Goal: Task Accomplishment & Management: Manage account settings

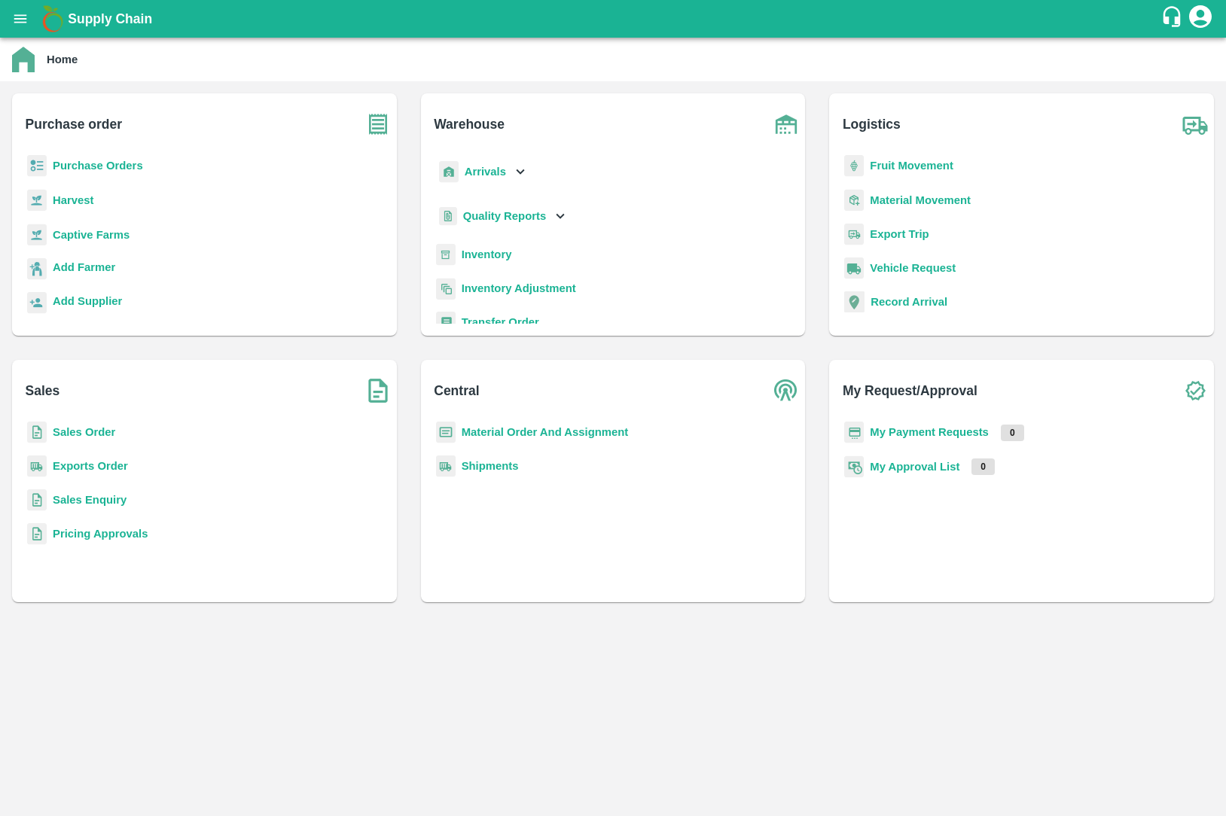
click at [105, 434] on b "Sales Order" at bounding box center [84, 432] width 63 height 12
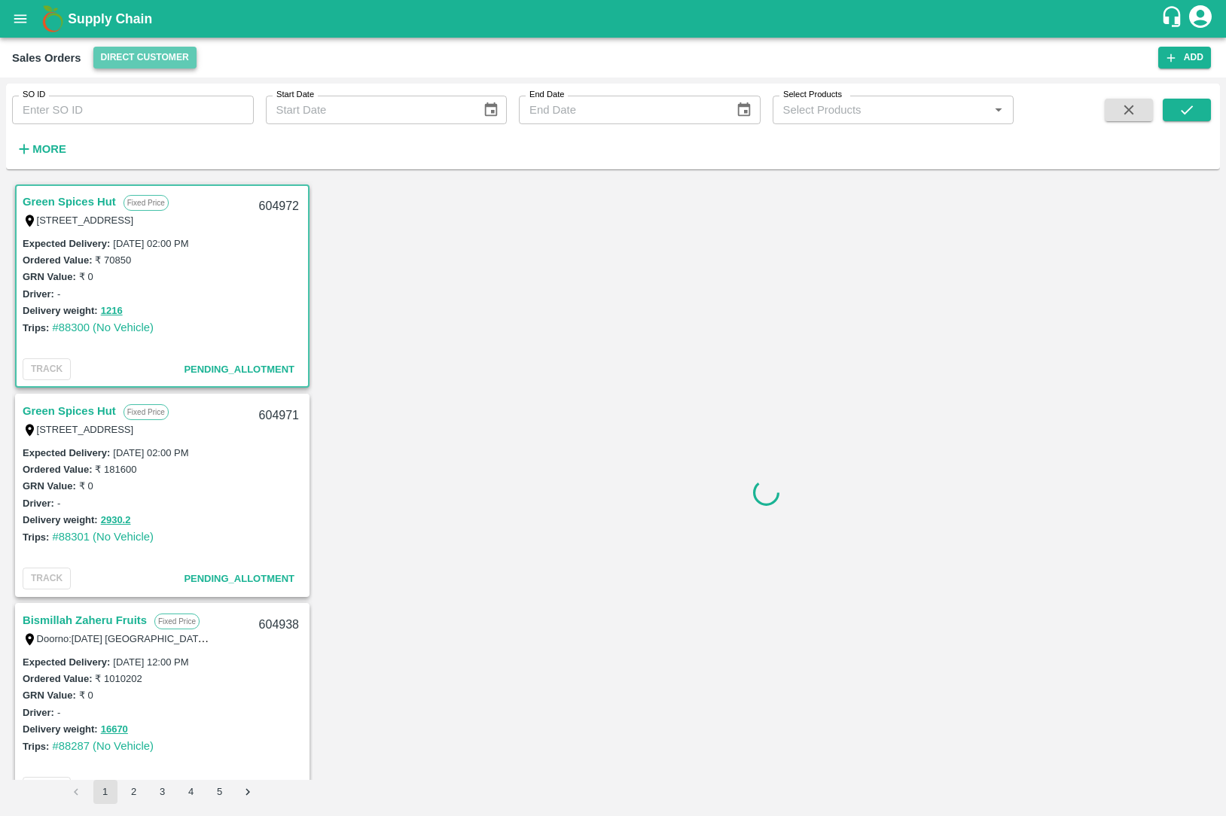
click at [138, 53] on button "Direct Customer" at bounding box center [144, 58] width 103 height 22
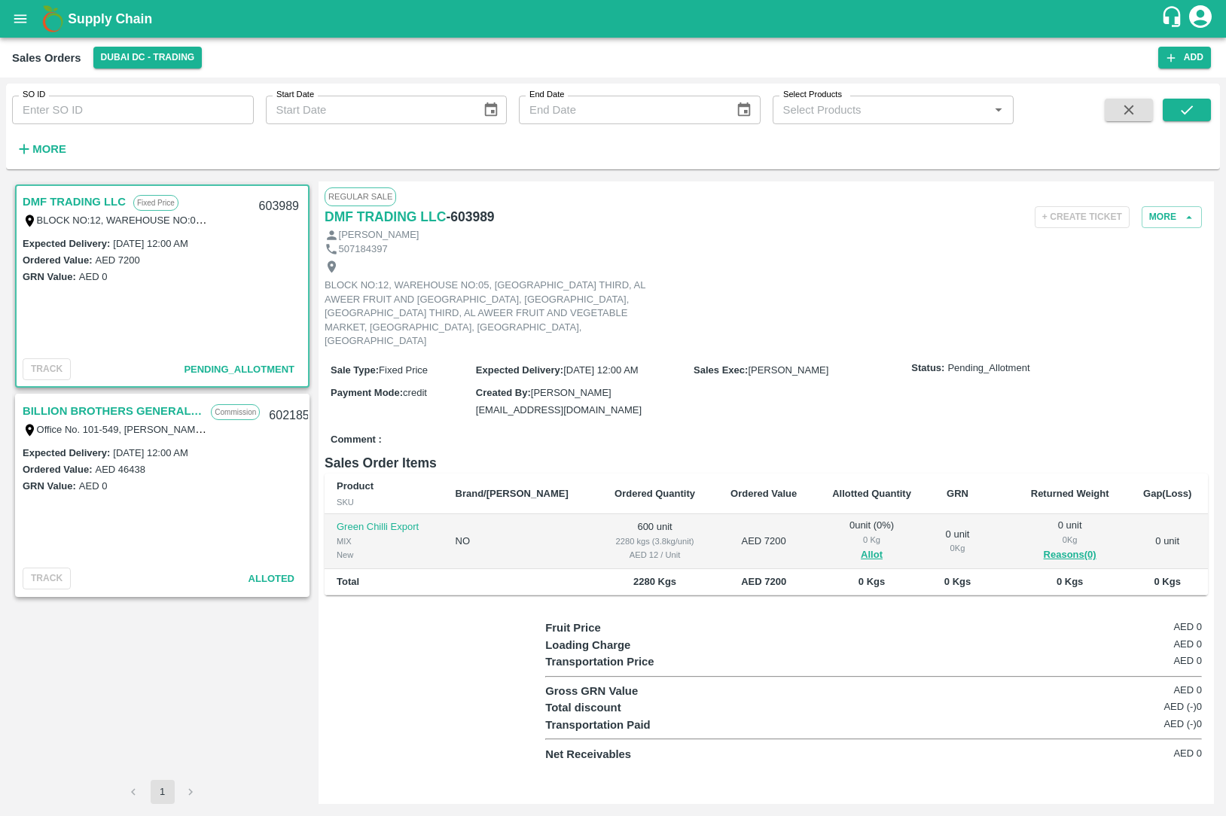
click at [113, 405] on link "BILLION BROTHERS GENERAL TRADING L.L.C" at bounding box center [113, 411] width 181 height 20
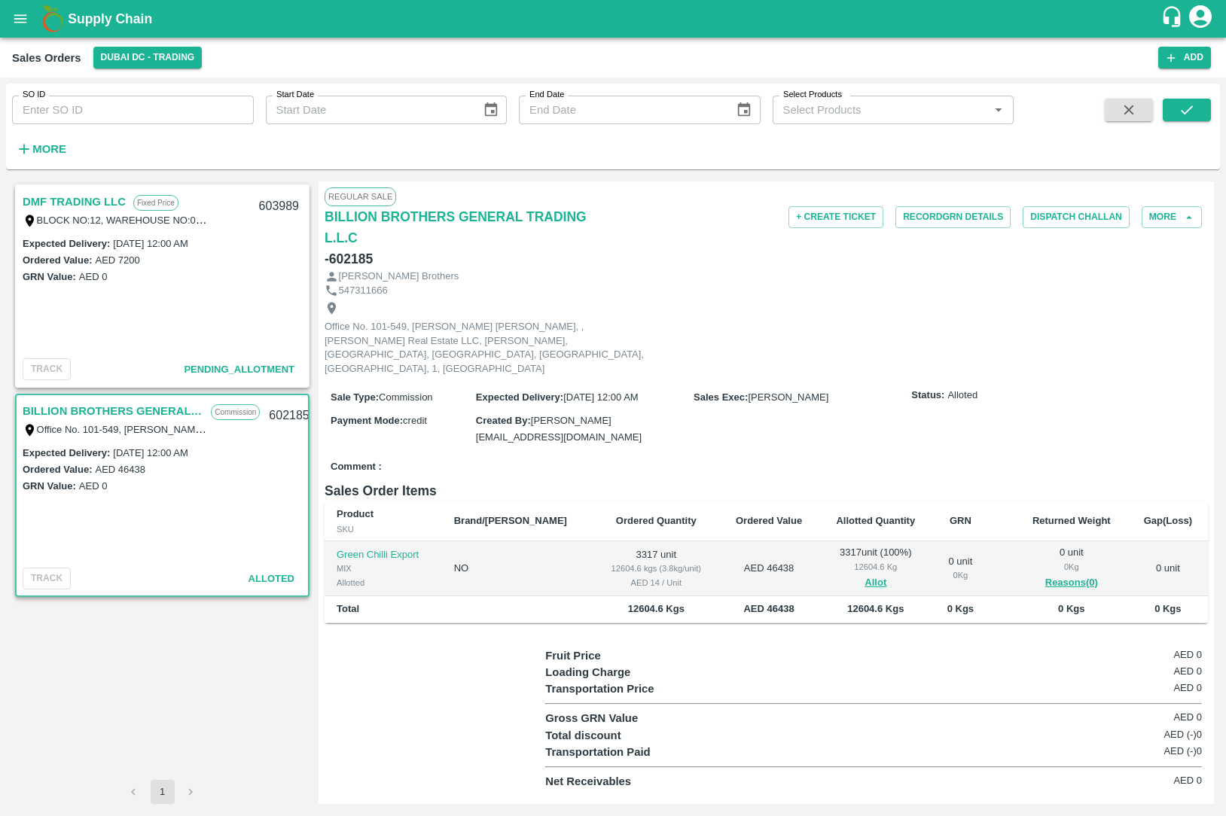
click at [84, 198] on link "DMF TRADING LLC" at bounding box center [74, 202] width 103 height 20
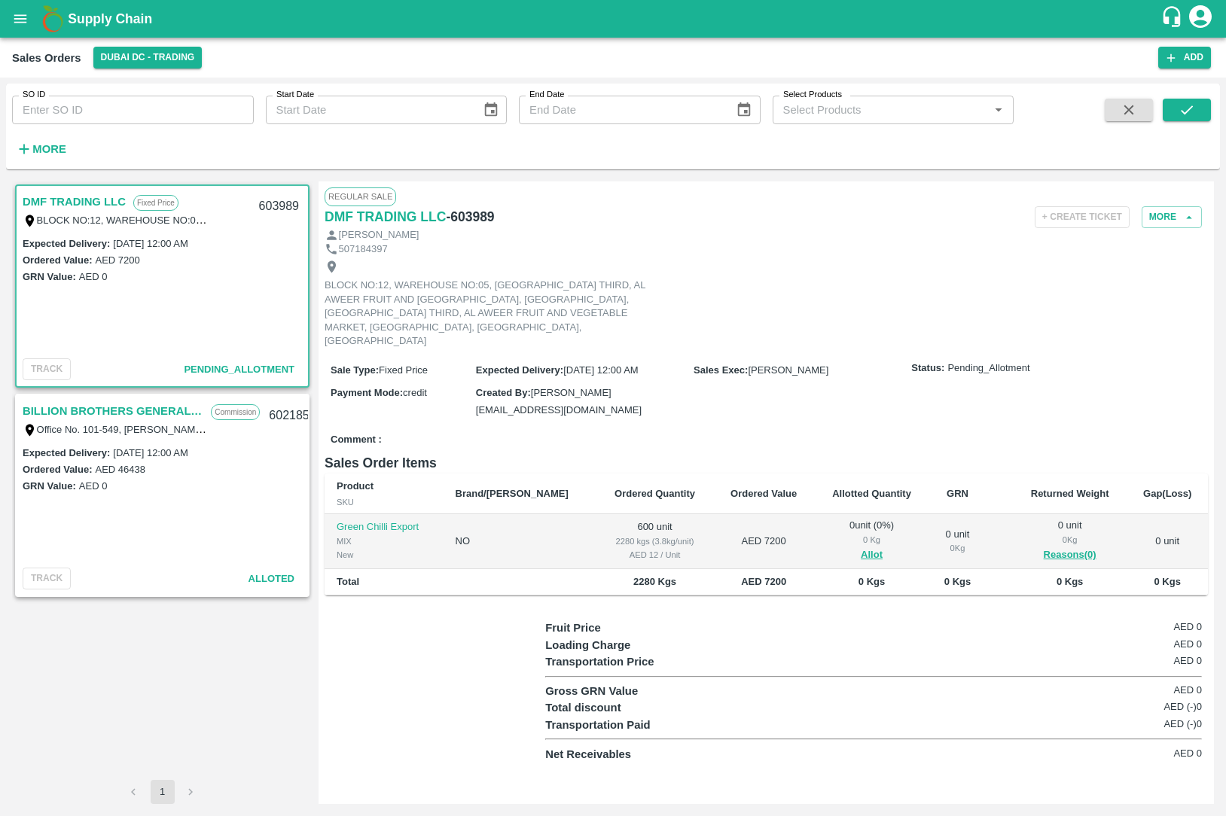
click at [140, 407] on link "BILLION BROTHERS GENERAL TRADING L.L.C" at bounding box center [113, 411] width 181 height 20
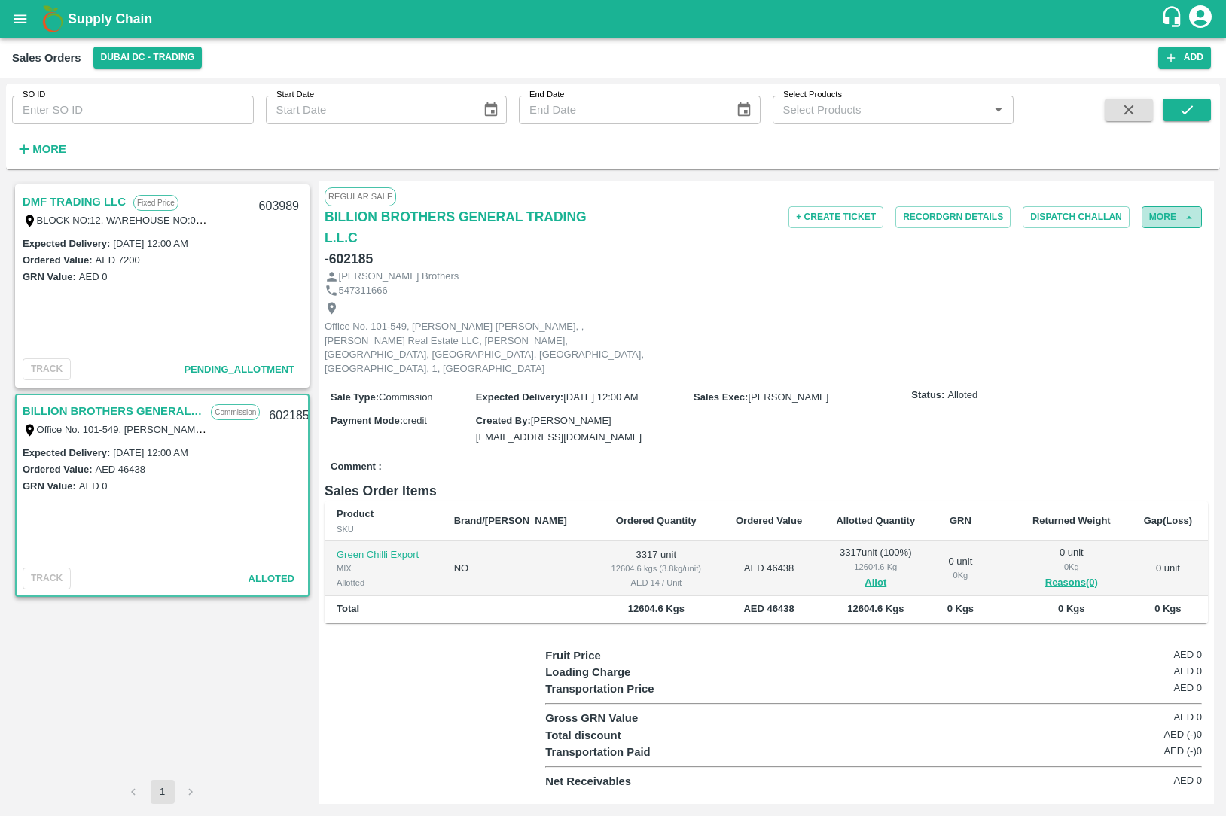
click at [1195, 206] on button "More" at bounding box center [1172, 217] width 60 height 22
click at [1151, 290] on span "Edit" at bounding box center [1164, 285] width 51 height 17
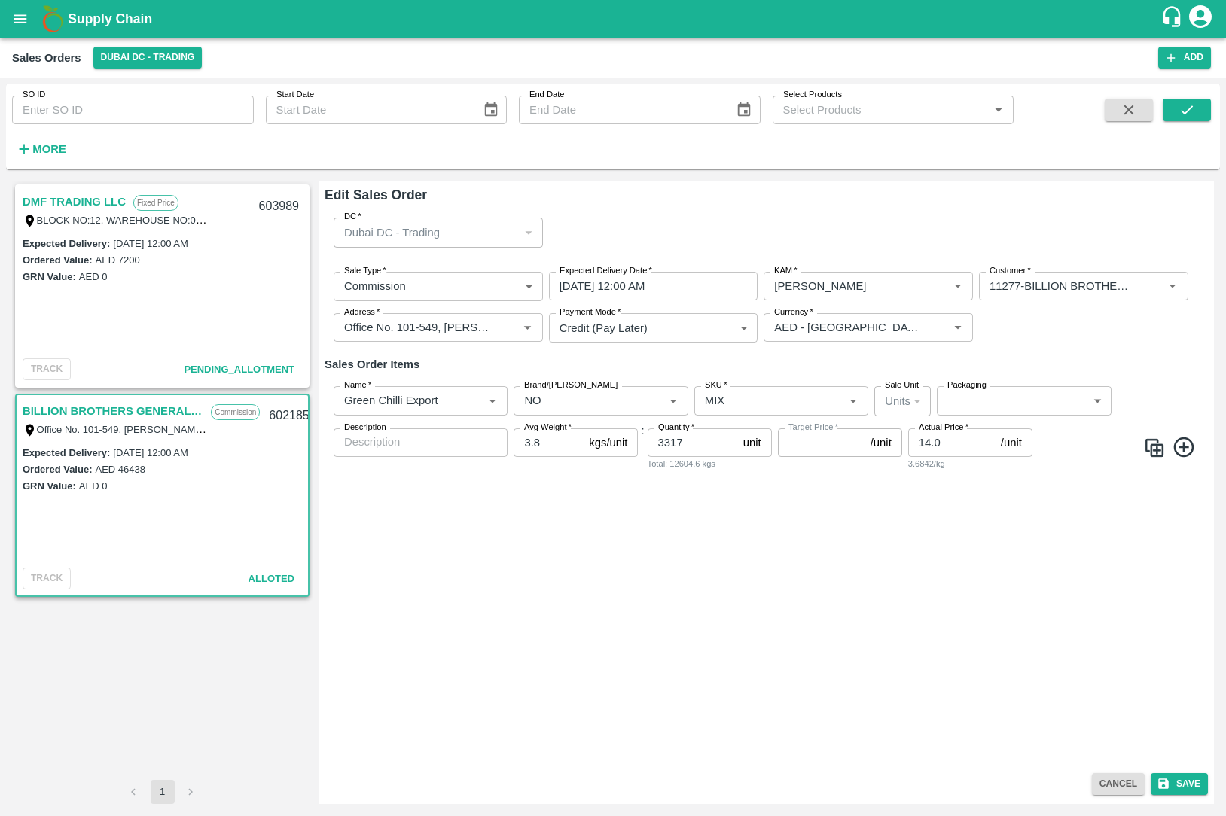
type input "NA"
click at [112, 200] on link "DMF TRADING LLC" at bounding box center [74, 202] width 103 height 20
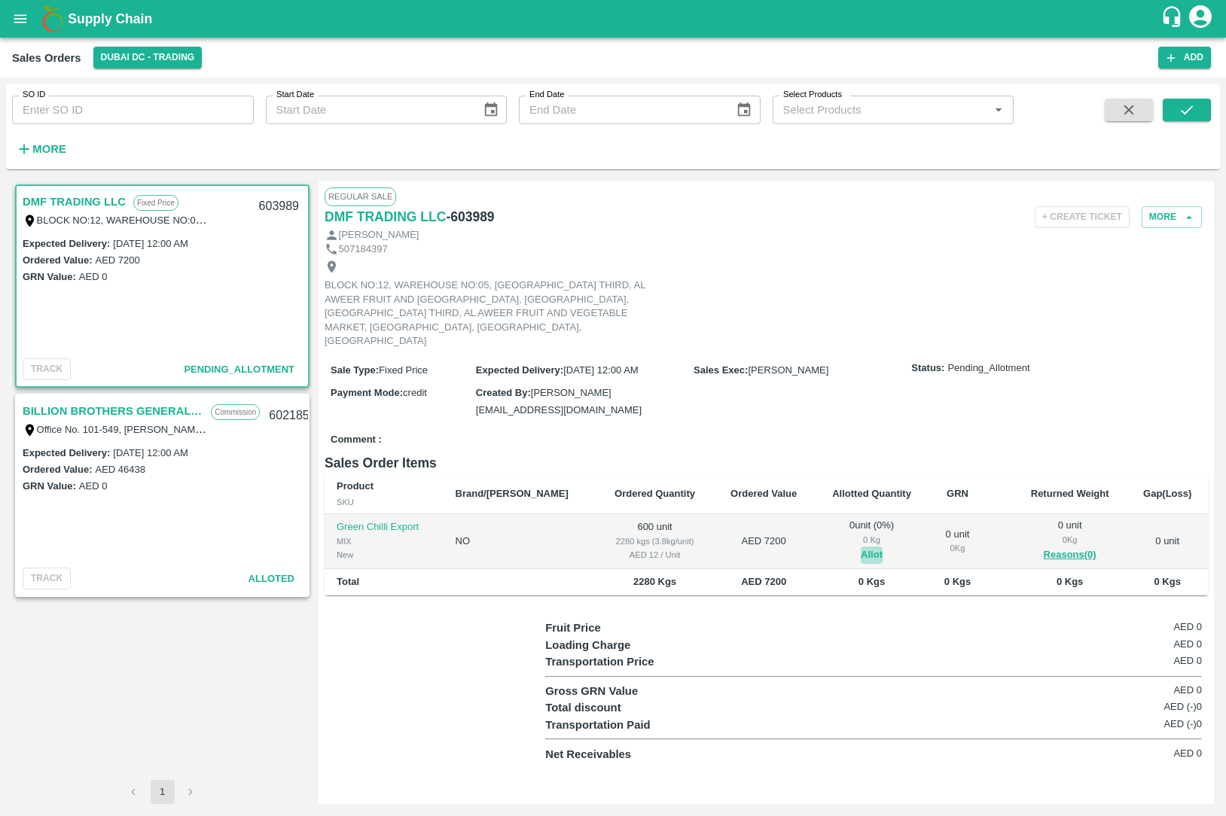
click at [861, 547] on button "Allot" at bounding box center [872, 555] width 22 height 17
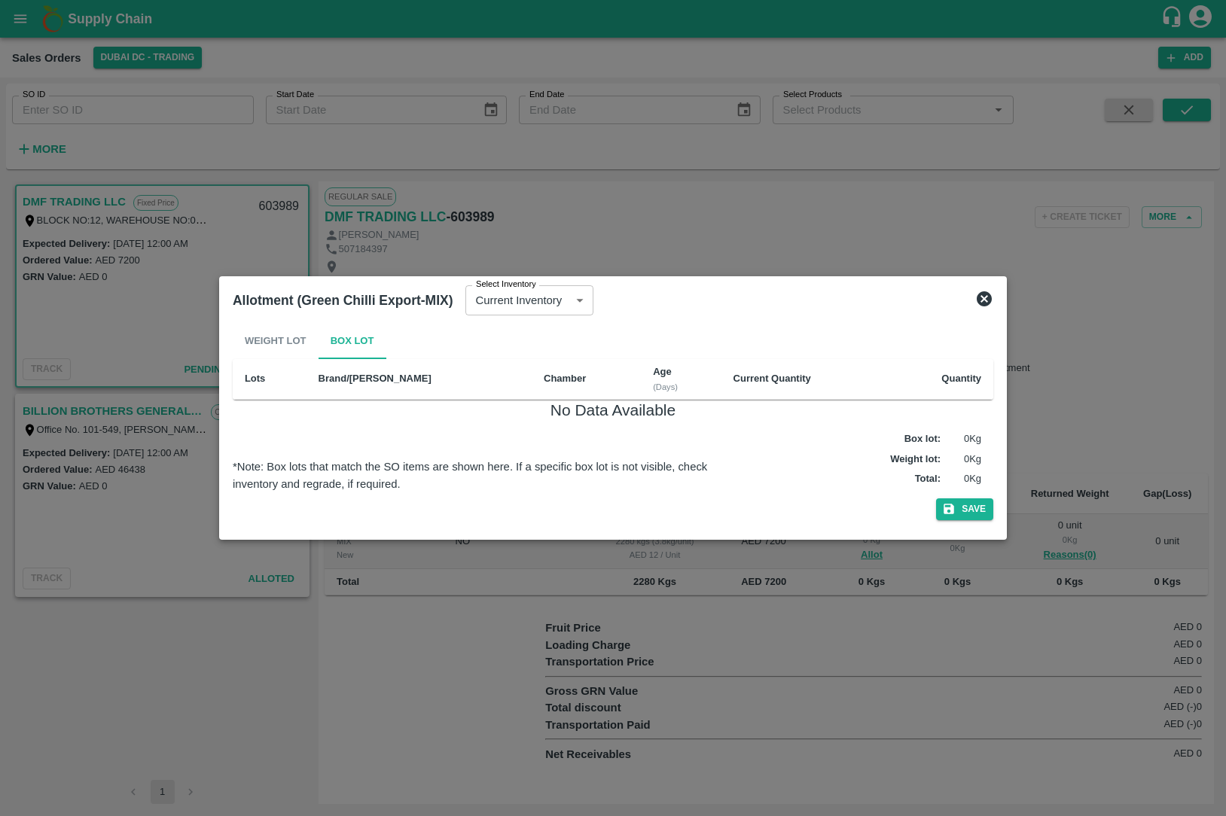
click at [286, 343] on div "Weight Lot Box Lot" at bounding box center [613, 341] width 761 height 36
click at [308, 345] on div "Weight Lot Box Lot" at bounding box center [613, 341] width 761 height 36
click at [285, 345] on div "Weight Lot Box Lot" at bounding box center [613, 341] width 761 height 36
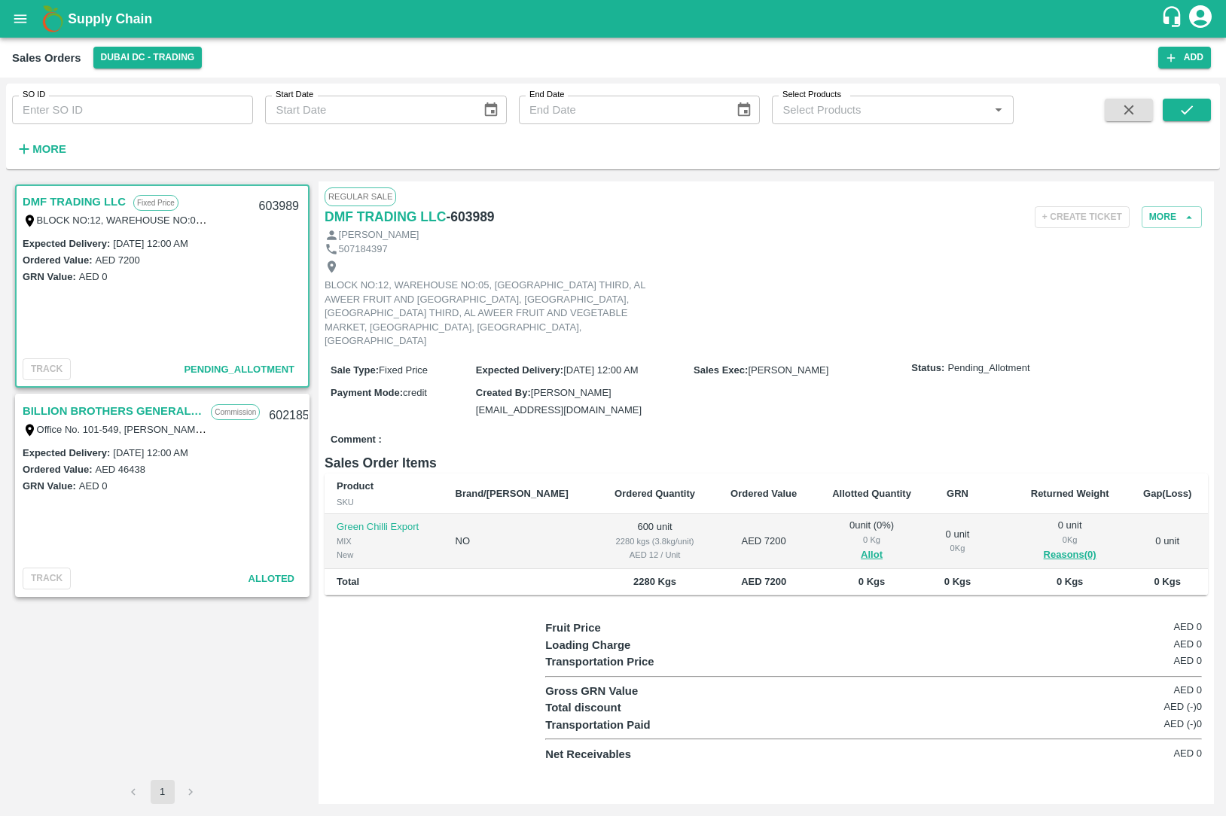
click at [149, 415] on link "BILLION BROTHERS GENERAL TRADING L.L.C" at bounding box center [113, 411] width 181 height 20
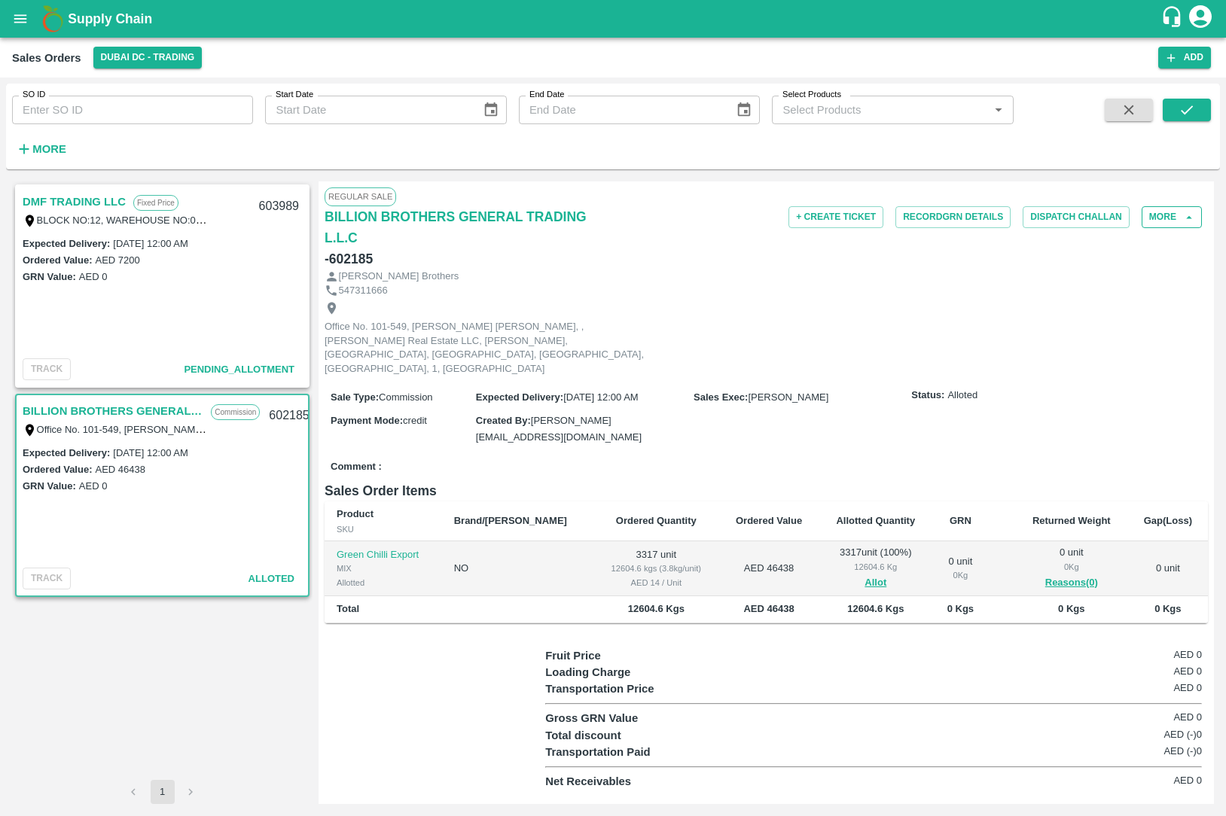
click at [1192, 215] on icon "button" at bounding box center [1189, 218] width 14 height 14
click at [1170, 215] on button "More" at bounding box center [1172, 217] width 60 height 22
click at [1146, 288] on span "Edit" at bounding box center [1164, 285] width 51 height 17
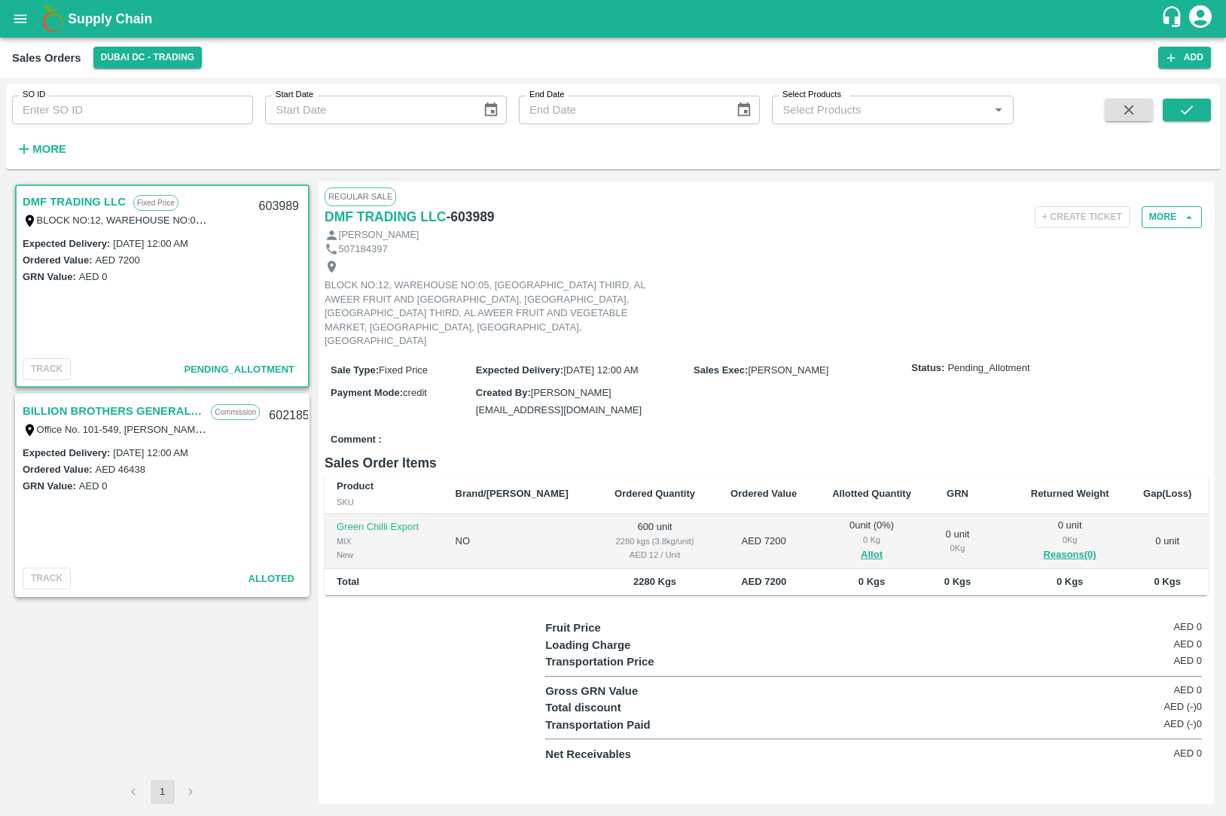
click at [1184, 219] on icon "button" at bounding box center [1189, 218] width 14 height 14
click at [1169, 194] on div "Regular Sale" at bounding box center [766, 197] width 883 height 18
click at [1169, 209] on button "More" at bounding box center [1172, 217] width 60 height 22
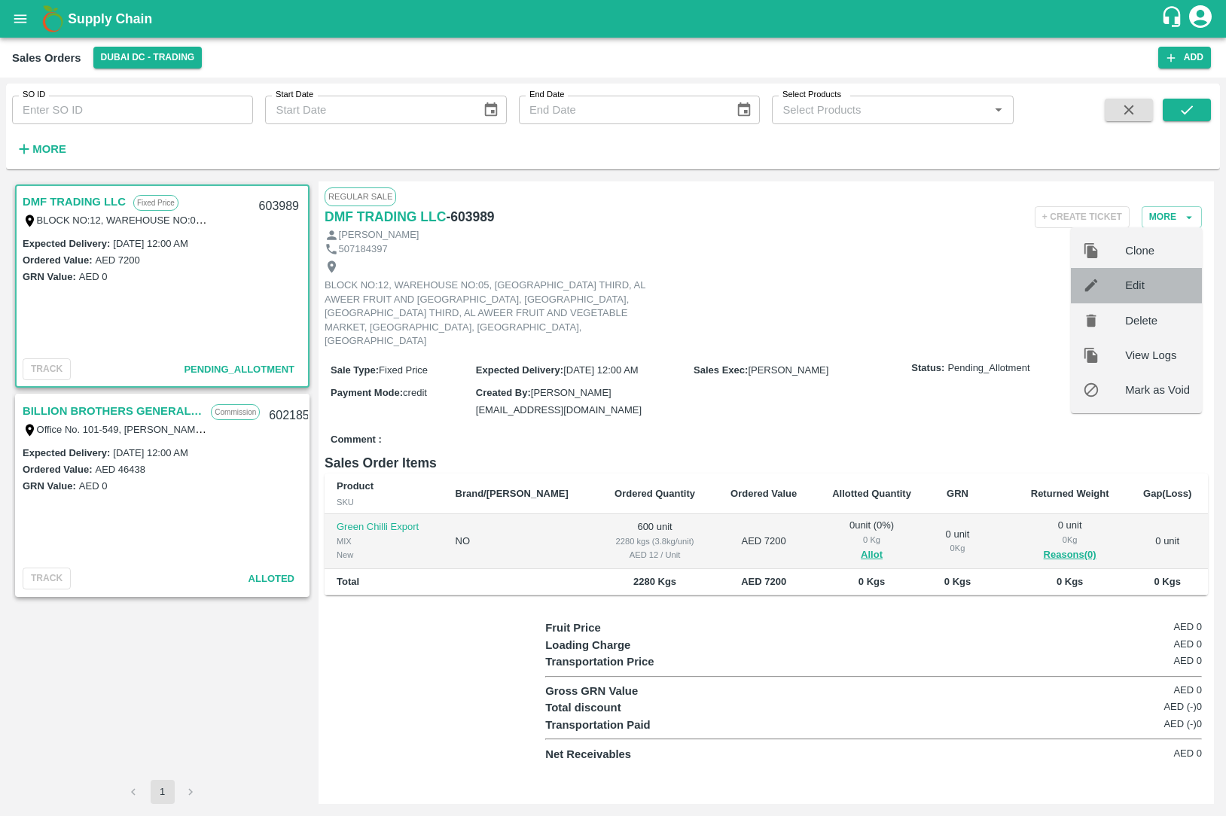
click at [1143, 290] on span "Edit" at bounding box center [1157, 285] width 65 height 17
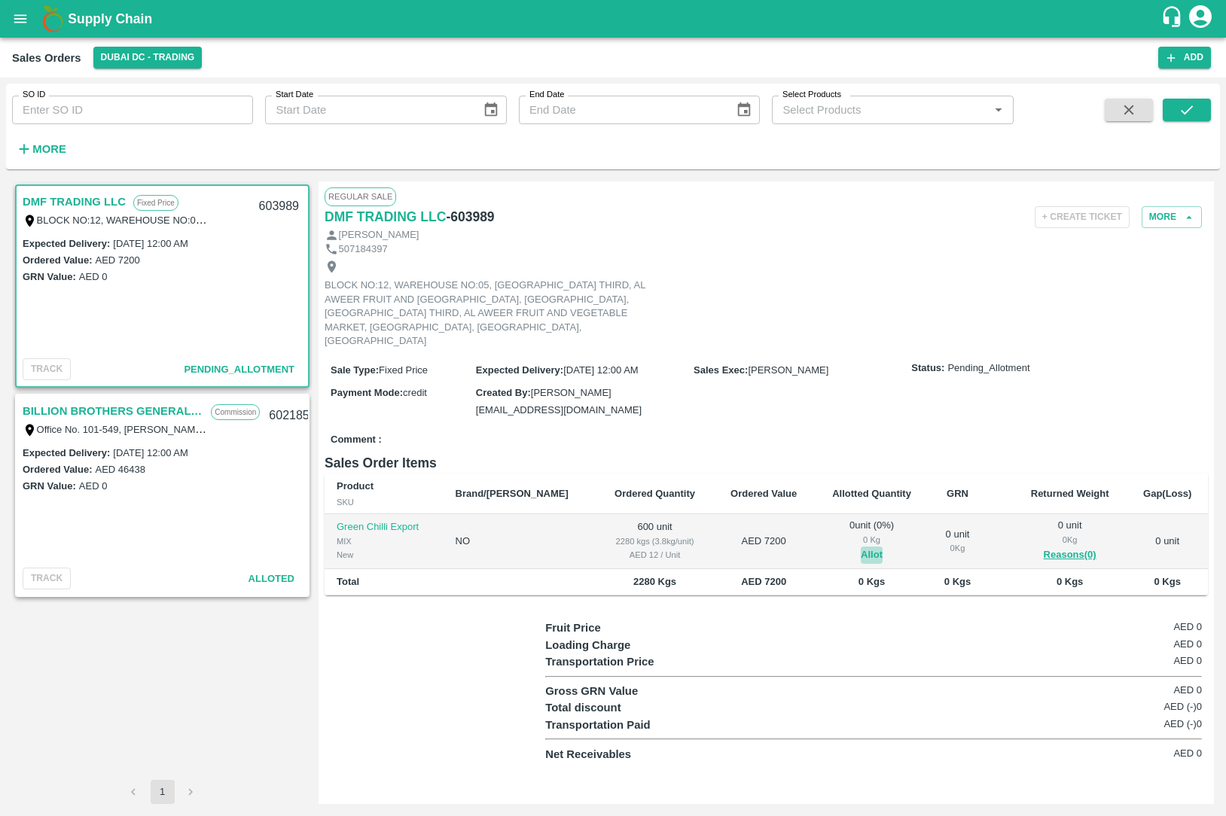
click at [861, 547] on button "Allot" at bounding box center [872, 555] width 22 height 17
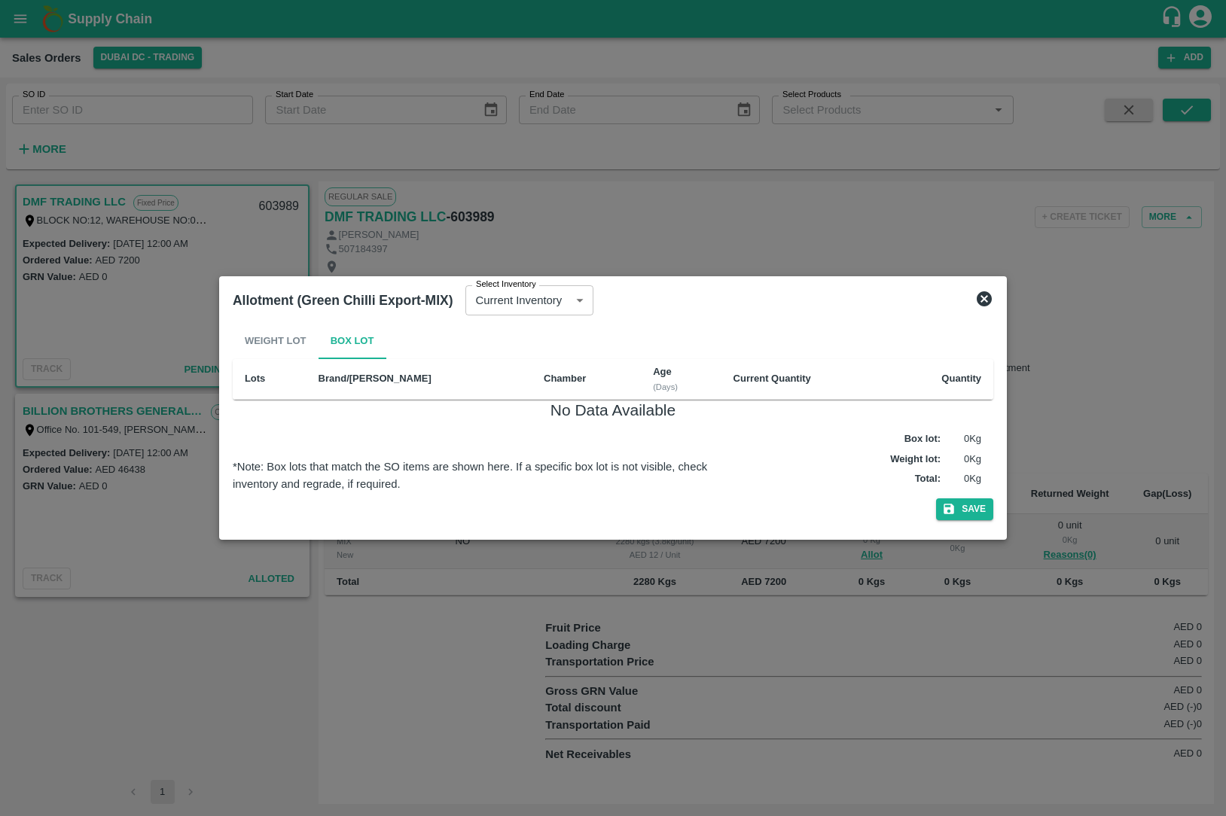
click at [292, 349] on div "Weight Lot Box Lot" at bounding box center [613, 341] width 761 height 36
click at [509, 322] on div "Weight Lot Box Lot Lots Brand/Marka Chamber Age (Days) Current Quantity Quantit…" at bounding box center [613, 424] width 773 height 215
click at [520, 311] on body "Supply Chain Sales Orders Dubai DC - Trading Add SO ID SO ID Start Date Start D…" at bounding box center [613, 408] width 1226 height 816
click at [517, 355] on div at bounding box center [613, 408] width 1226 height 816
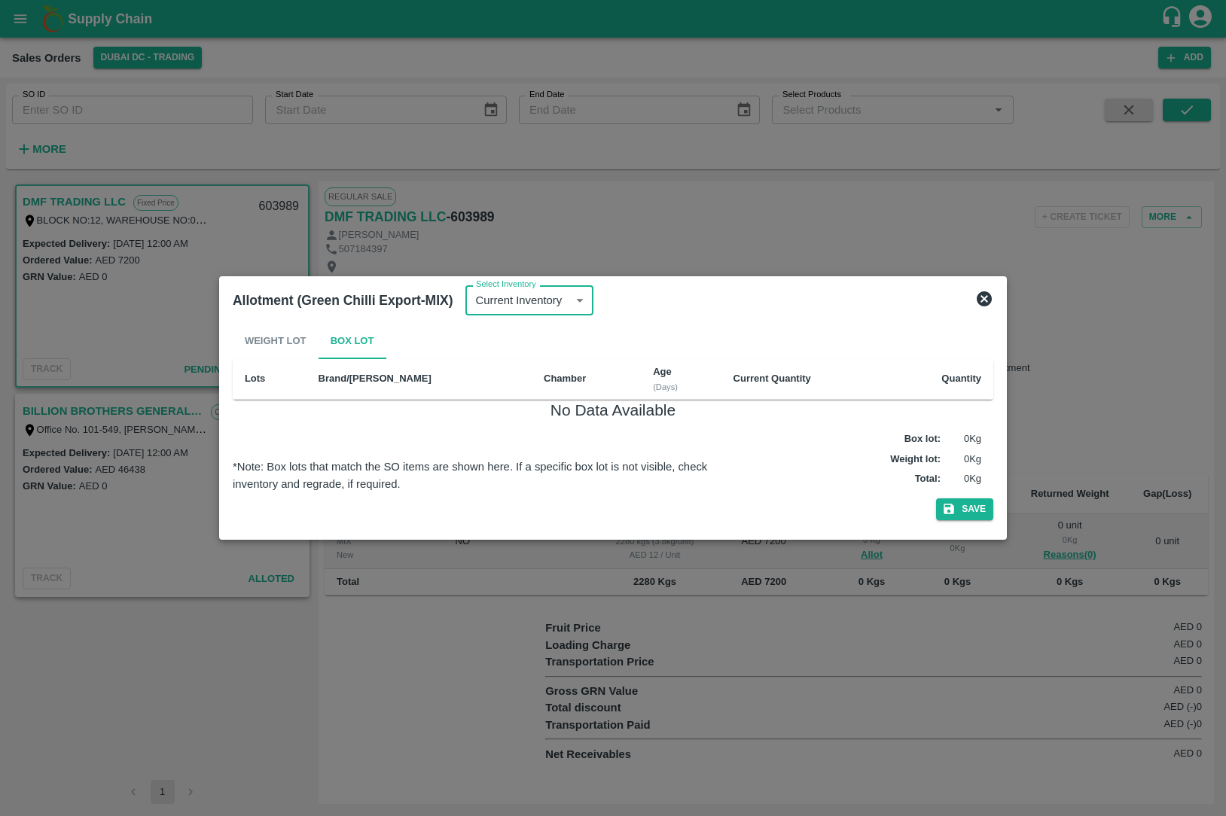
click at [520, 347] on div "Weight Lot Box Lot" at bounding box center [613, 341] width 761 height 36
click at [258, 346] on div "Weight Lot Box Lot" at bounding box center [613, 341] width 761 height 36
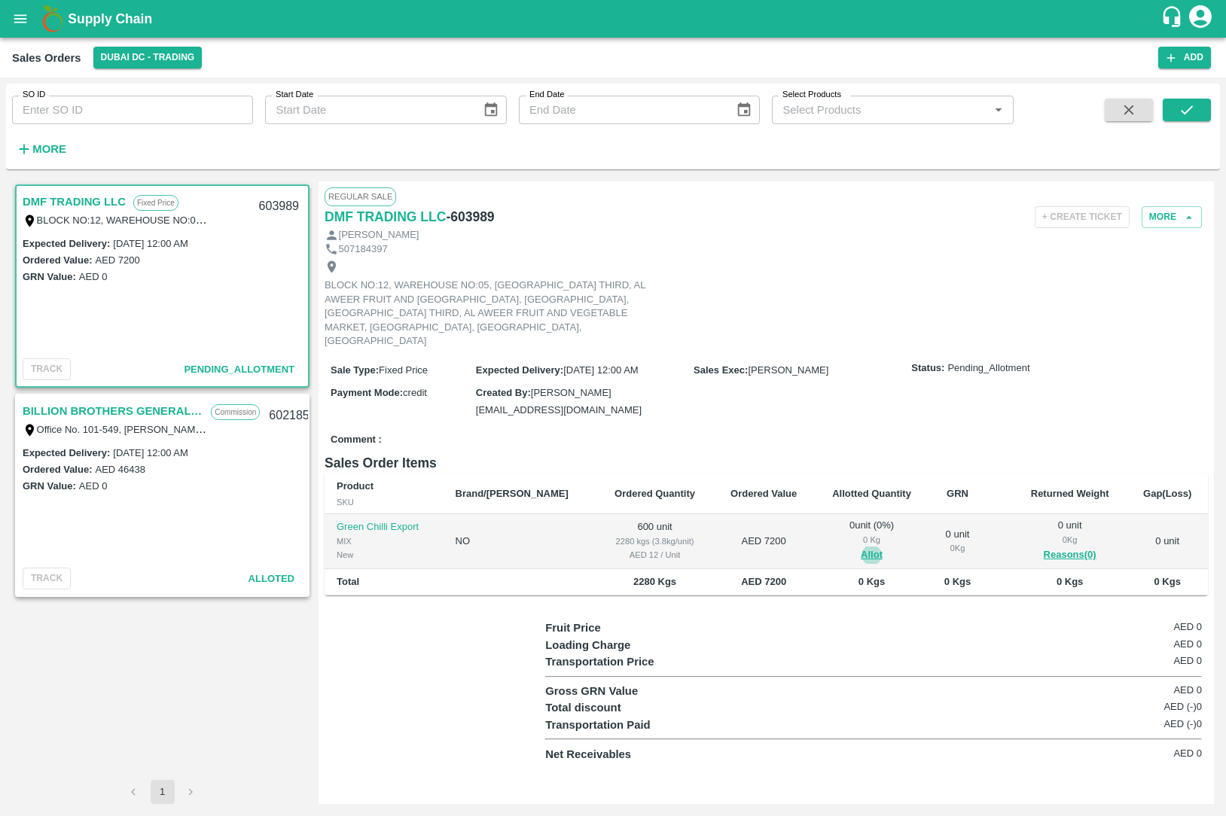
click at [23, 29] on button "open drawer" at bounding box center [20, 19] width 35 height 35
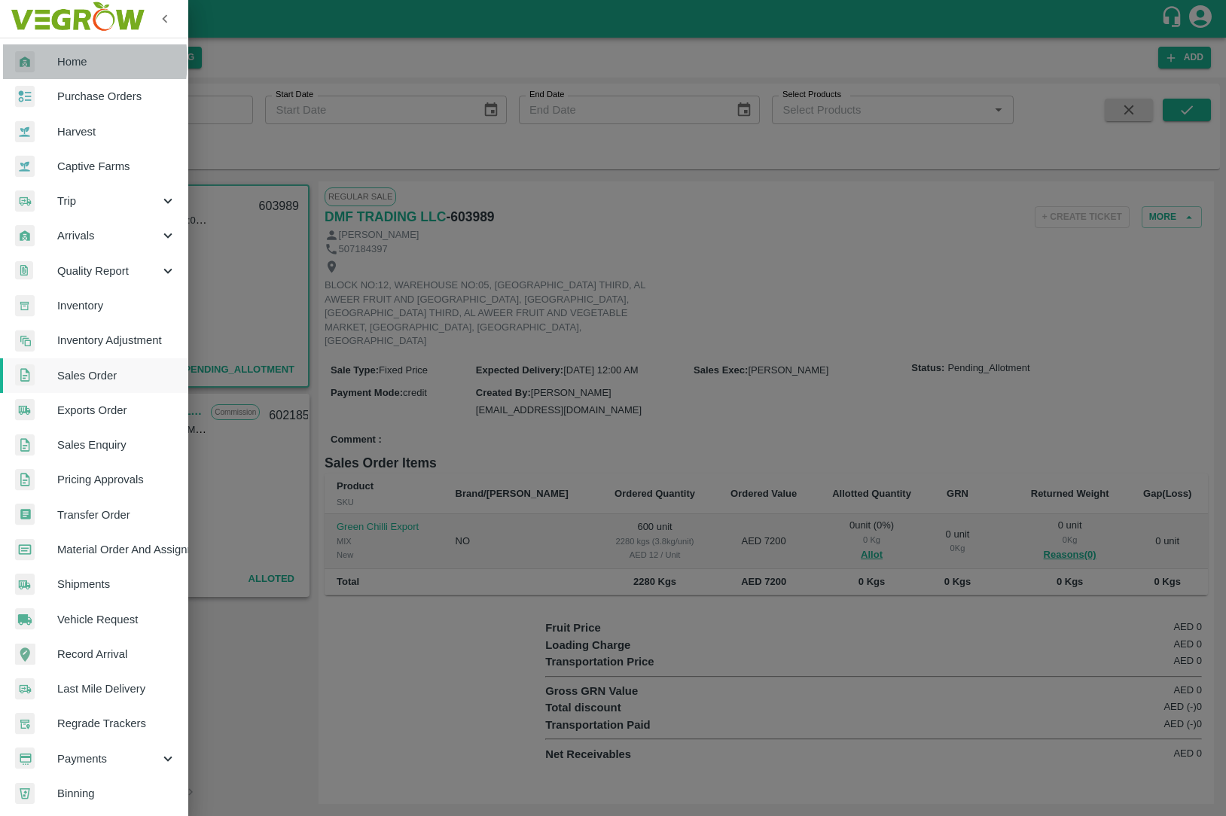
click at [61, 61] on span "Home" at bounding box center [116, 61] width 119 height 17
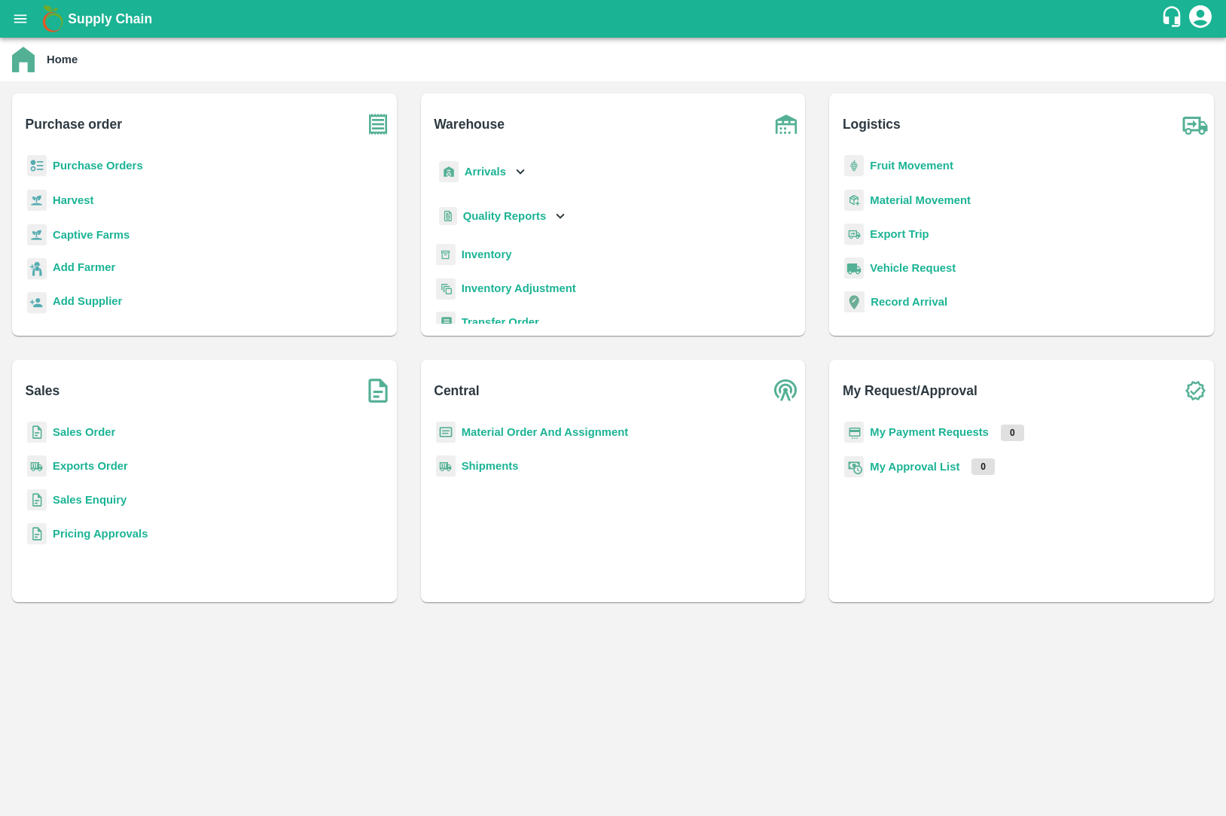
click at [465, 256] on b "Inventory" at bounding box center [487, 255] width 50 height 12
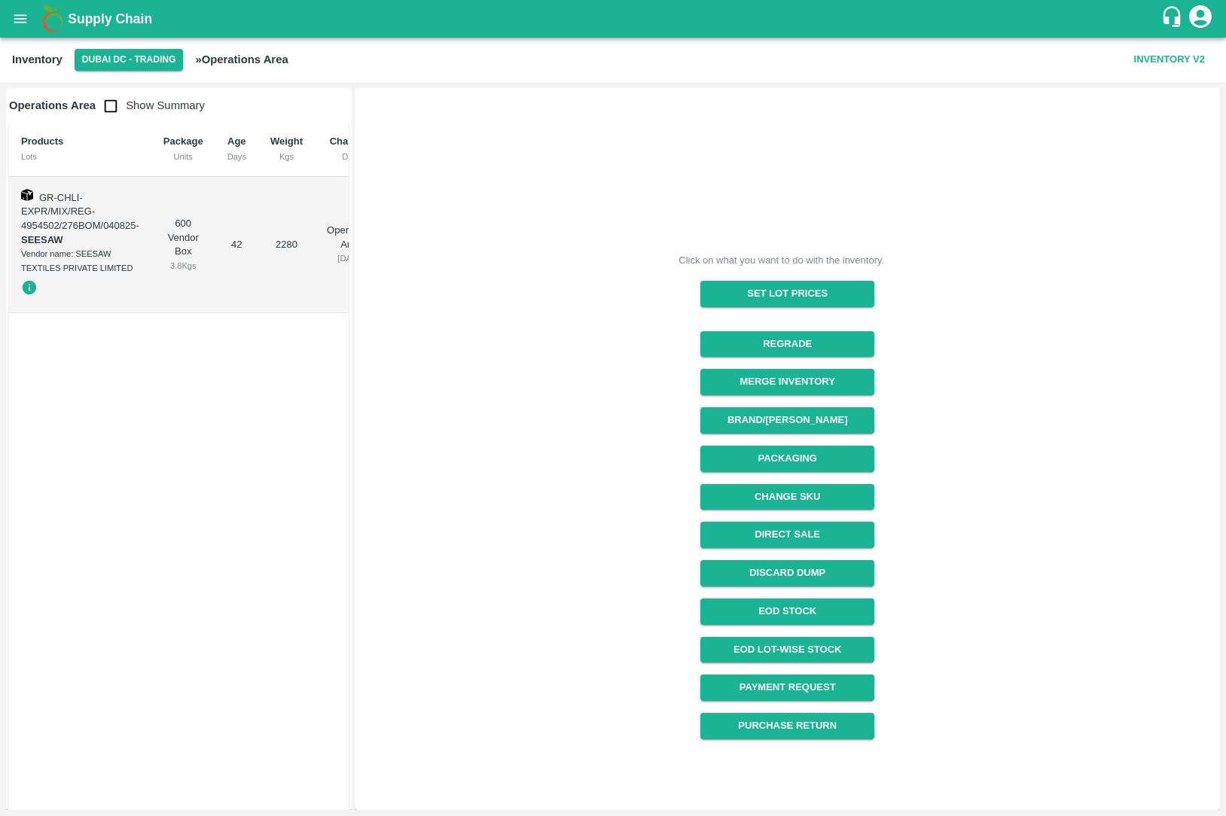
click at [17, 13] on icon "open drawer" at bounding box center [20, 19] width 17 height 17
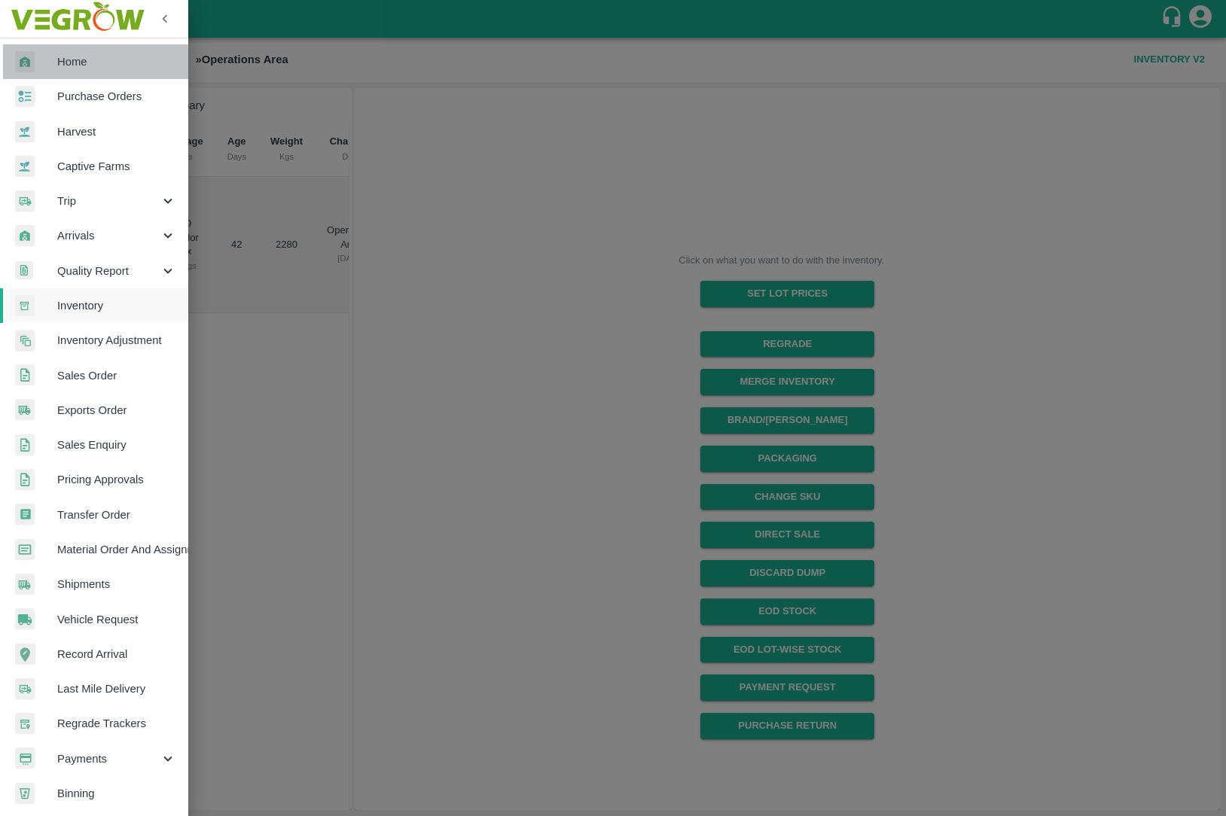
click at [109, 70] on link "Home" at bounding box center [94, 61] width 188 height 35
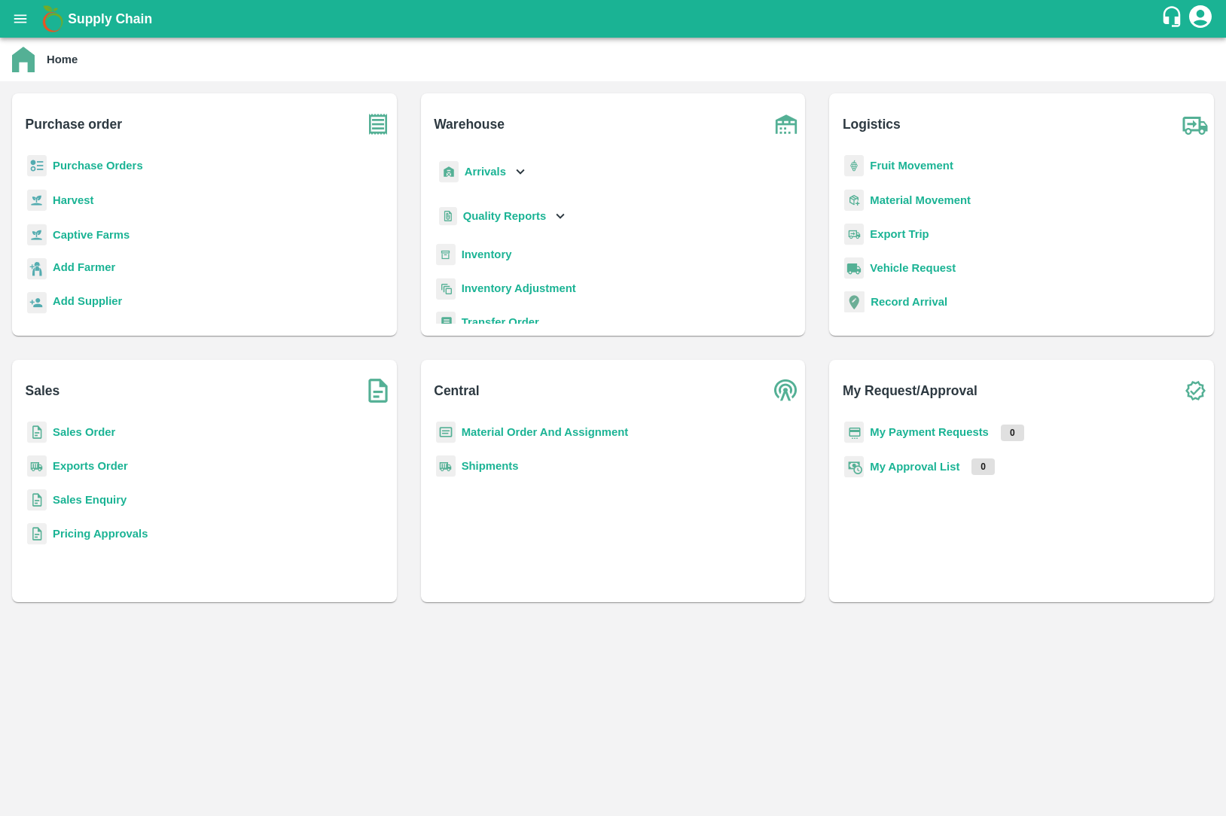
click at [49, 433] on div "Sales Order" at bounding box center [204, 439] width 361 height 34
click at [74, 433] on b "Sales Order" at bounding box center [84, 432] width 63 height 12
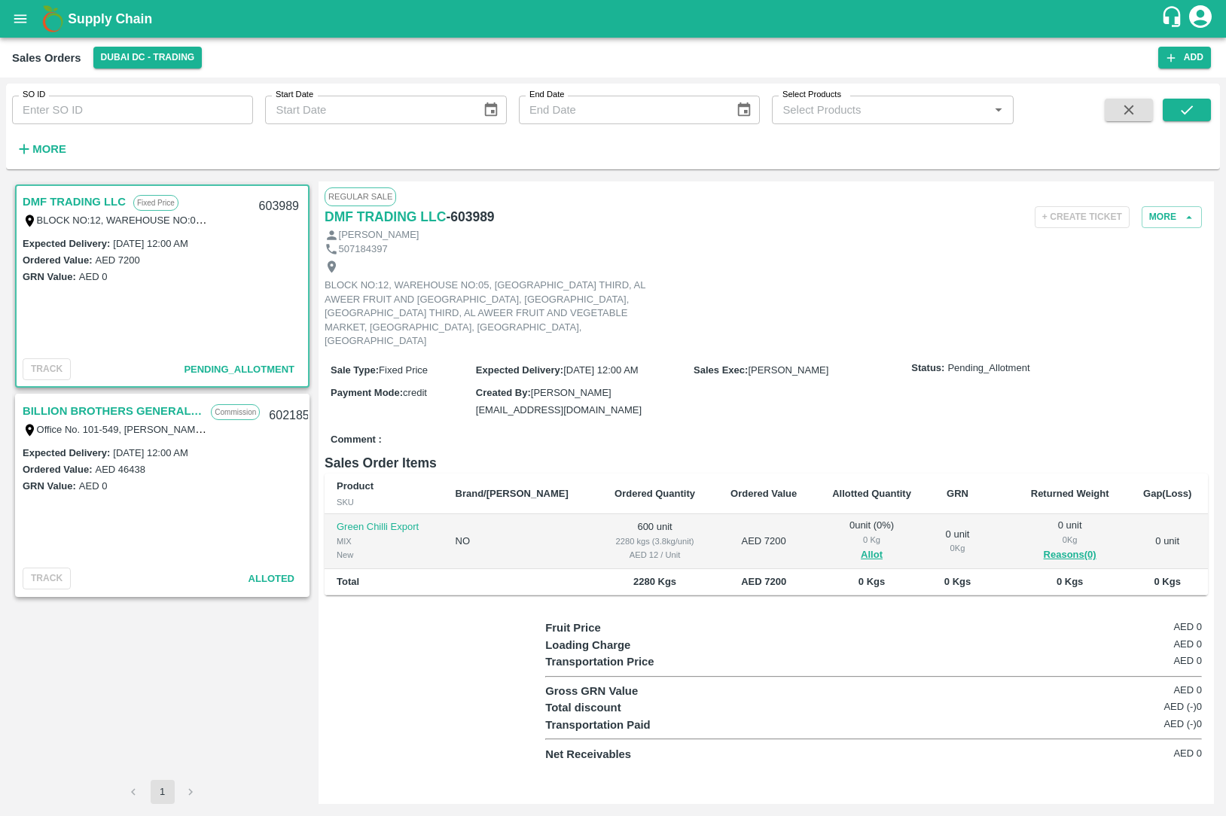
click at [84, 416] on link "BILLION BROTHERS GENERAL TRADING L.L.C" at bounding box center [113, 411] width 181 height 20
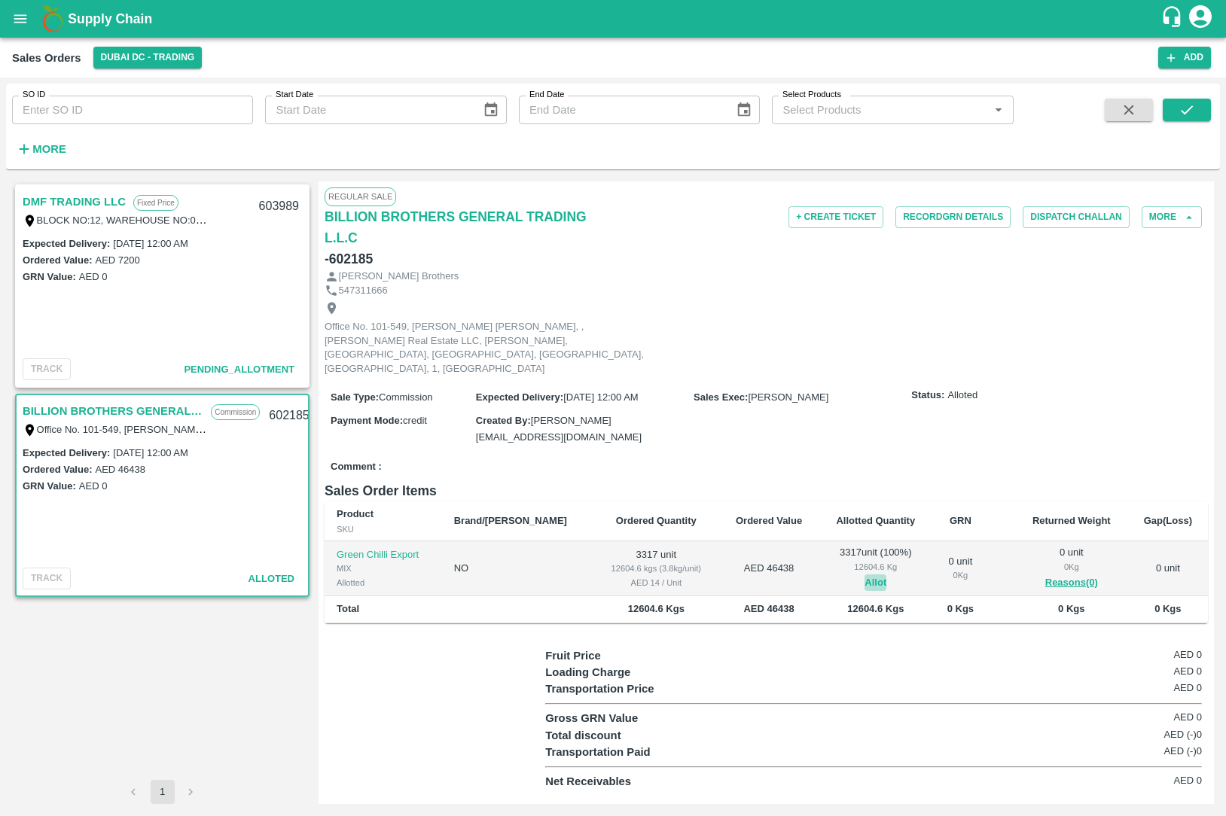
click at [865, 575] on button "Allot" at bounding box center [876, 583] width 22 height 17
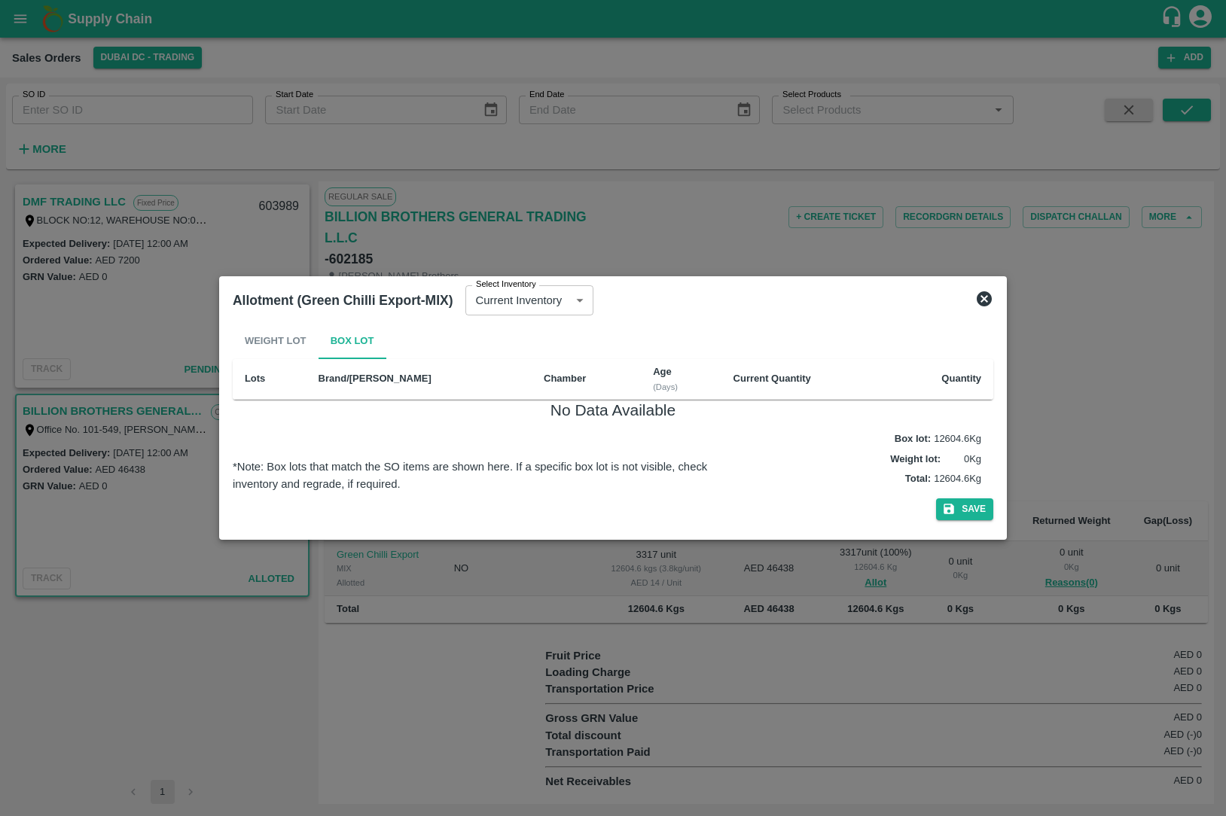
click at [256, 348] on div "Weight Lot Box Lot" at bounding box center [613, 341] width 761 height 36
click at [266, 340] on div "Weight Lot Box Lot" at bounding box center [613, 341] width 761 height 36
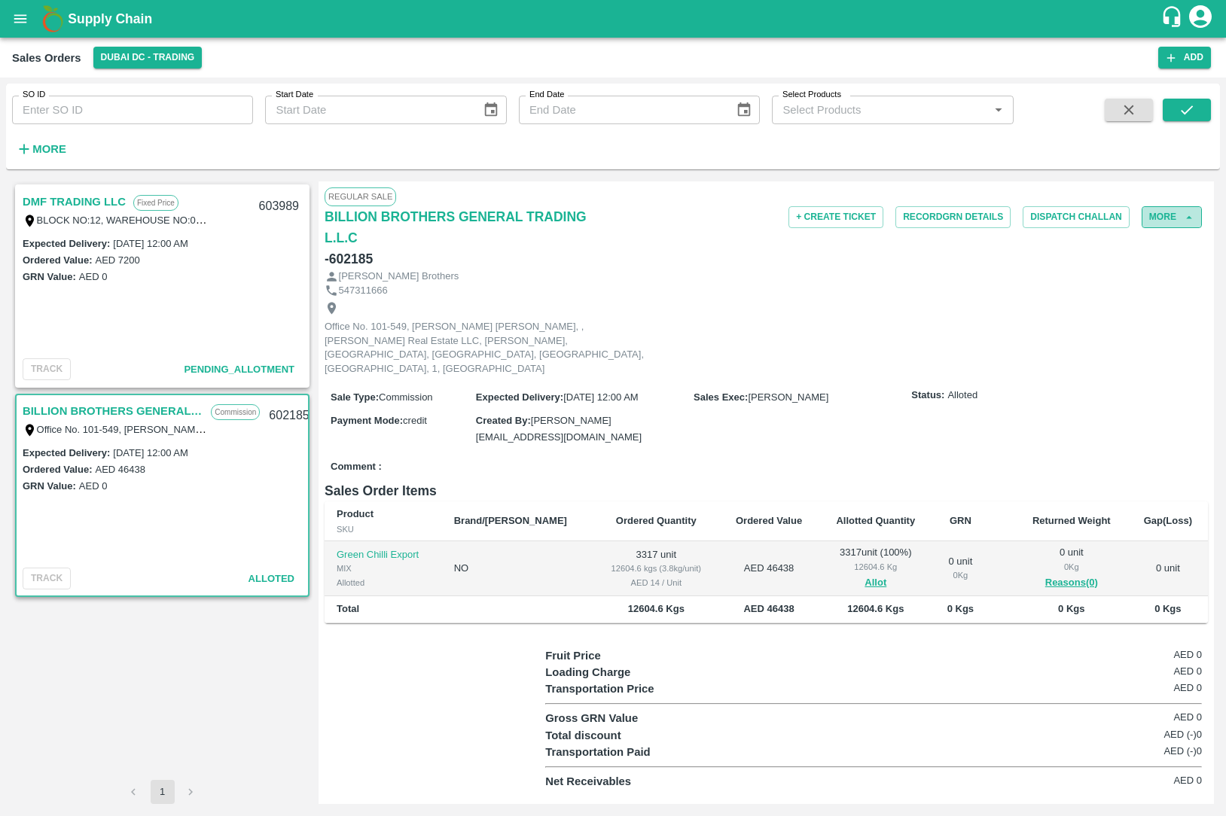
click at [1152, 212] on button "More" at bounding box center [1172, 217] width 60 height 22
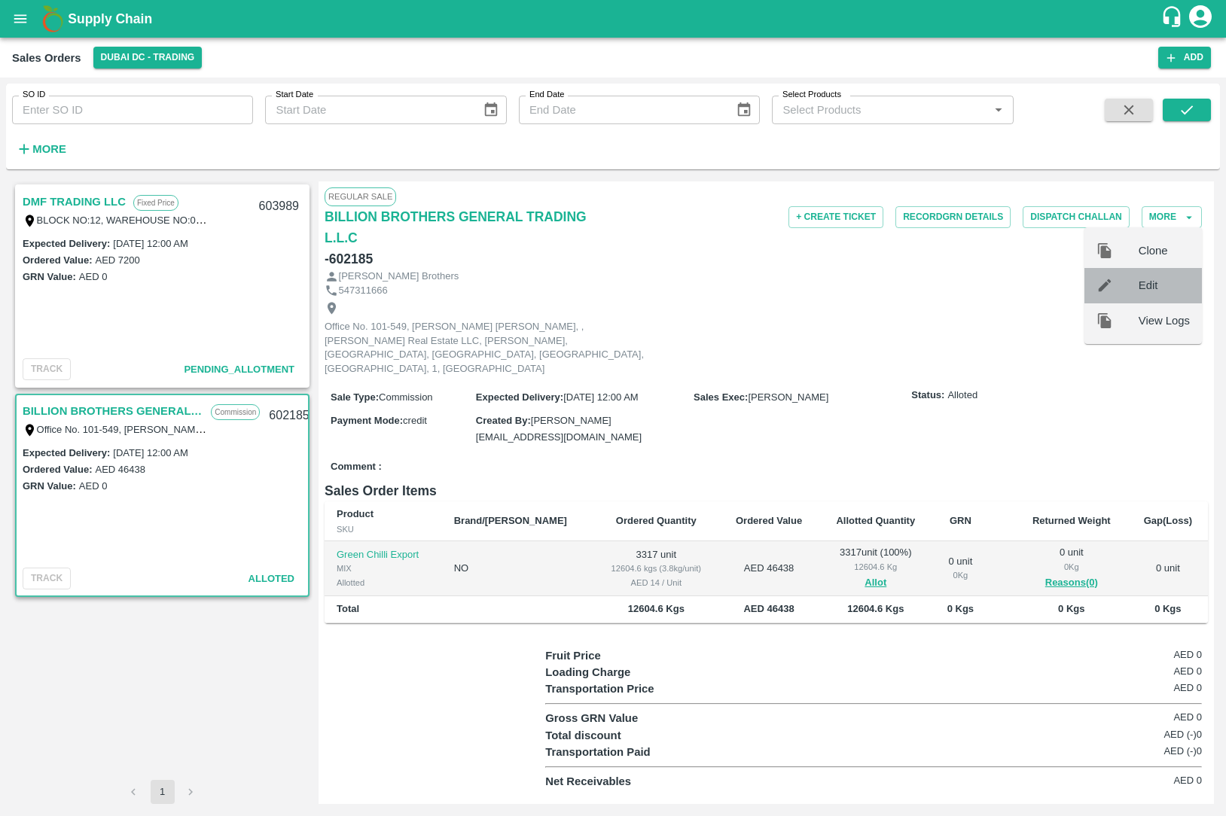
click at [1121, 269] on div "Edit" at bounding box center [1143, 285] width 117 height 35
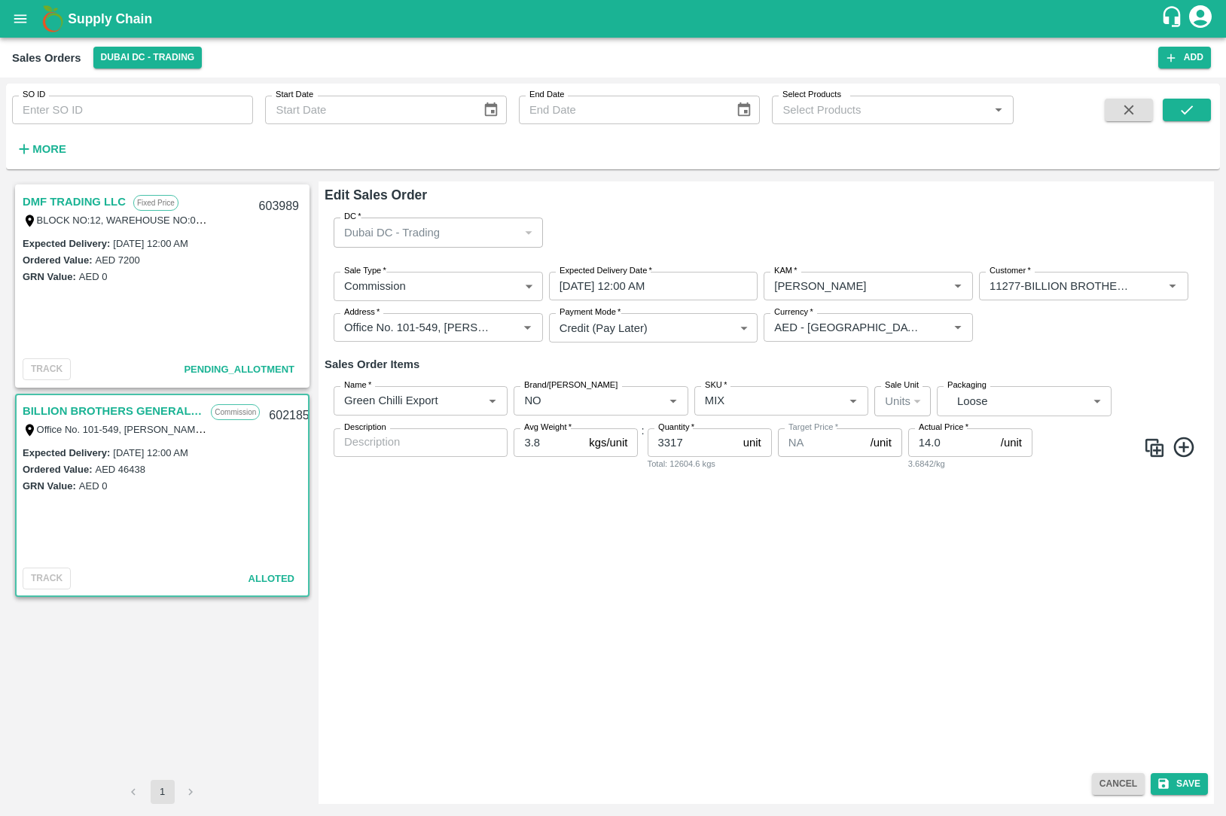
click at [1024, 399] on body "Supply Chain Sales Orders Dubai DC - Trading Add SO ID SO ID Start Date Start D…" at bounding box center [613, 408] width 1226 height 816
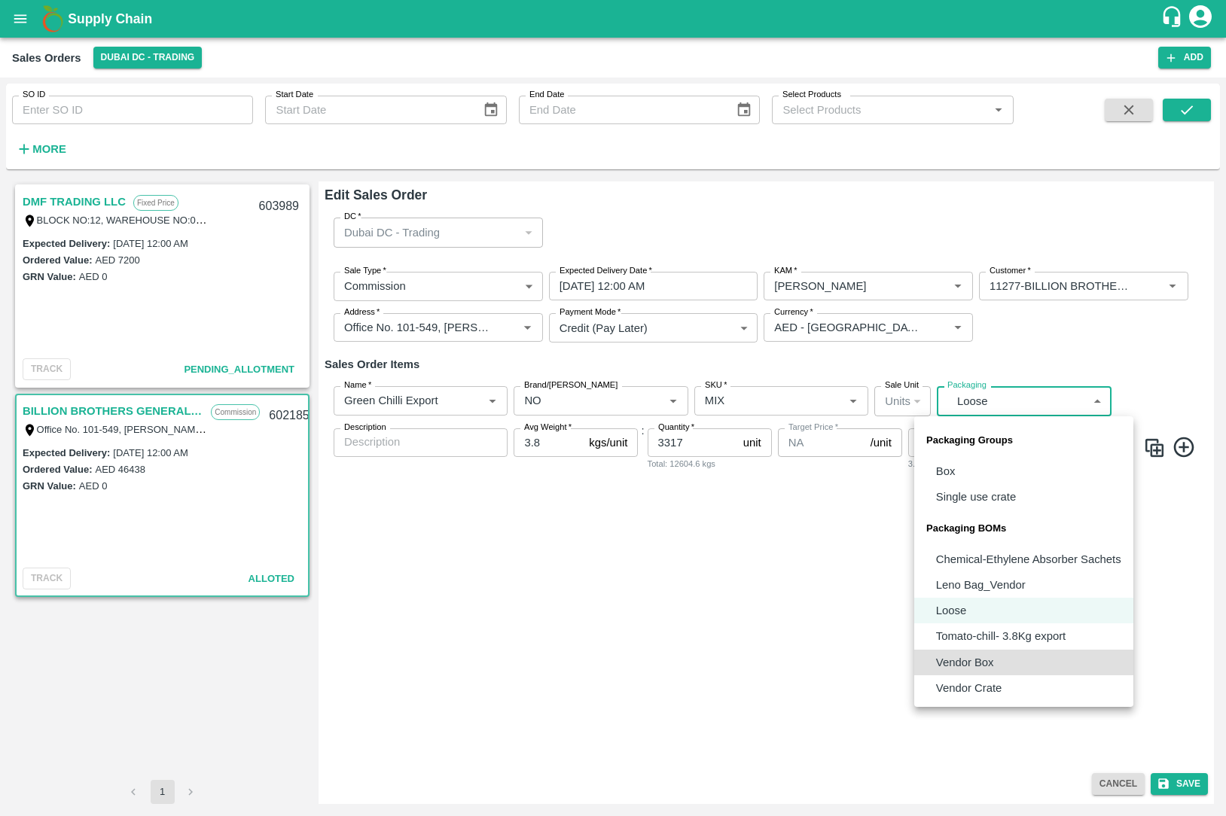
type input "BOM/276"
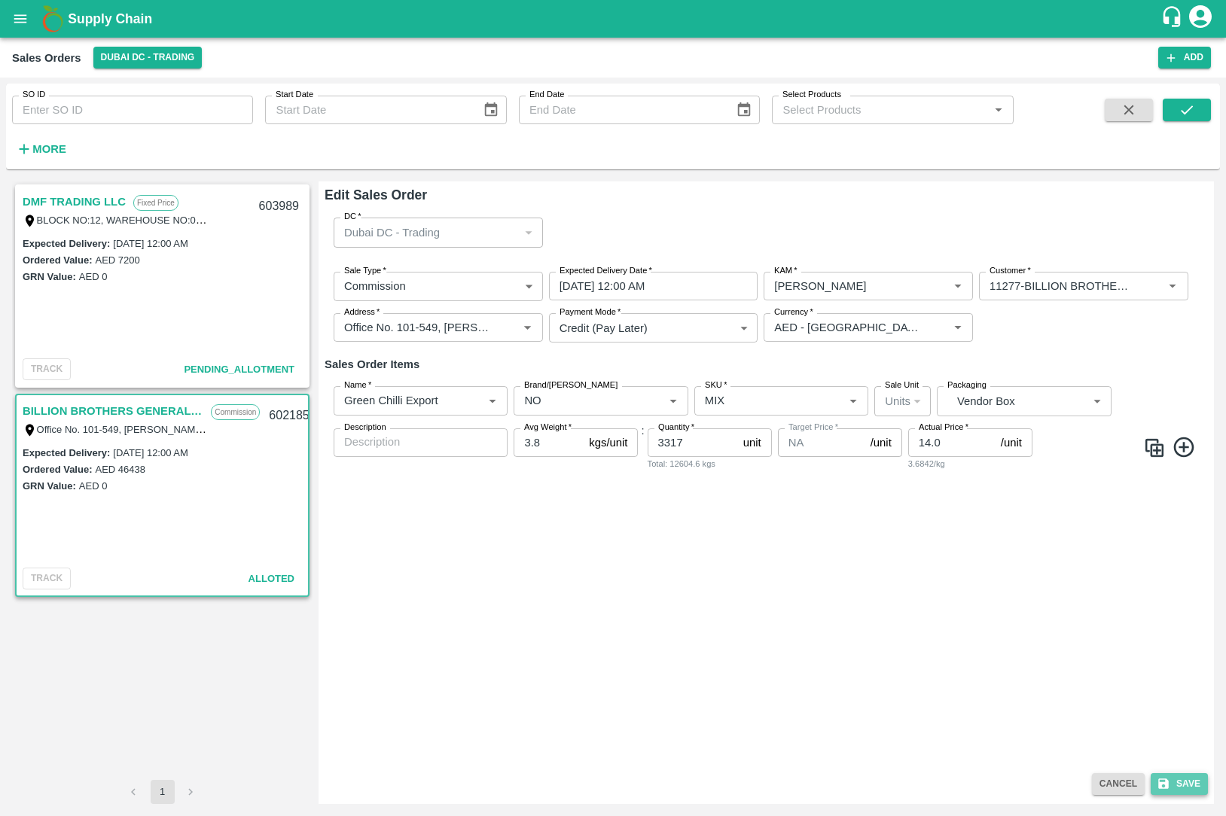
click at [1196, 789] on button "Save" at bounding box center [1179, 785] width 57 height 22
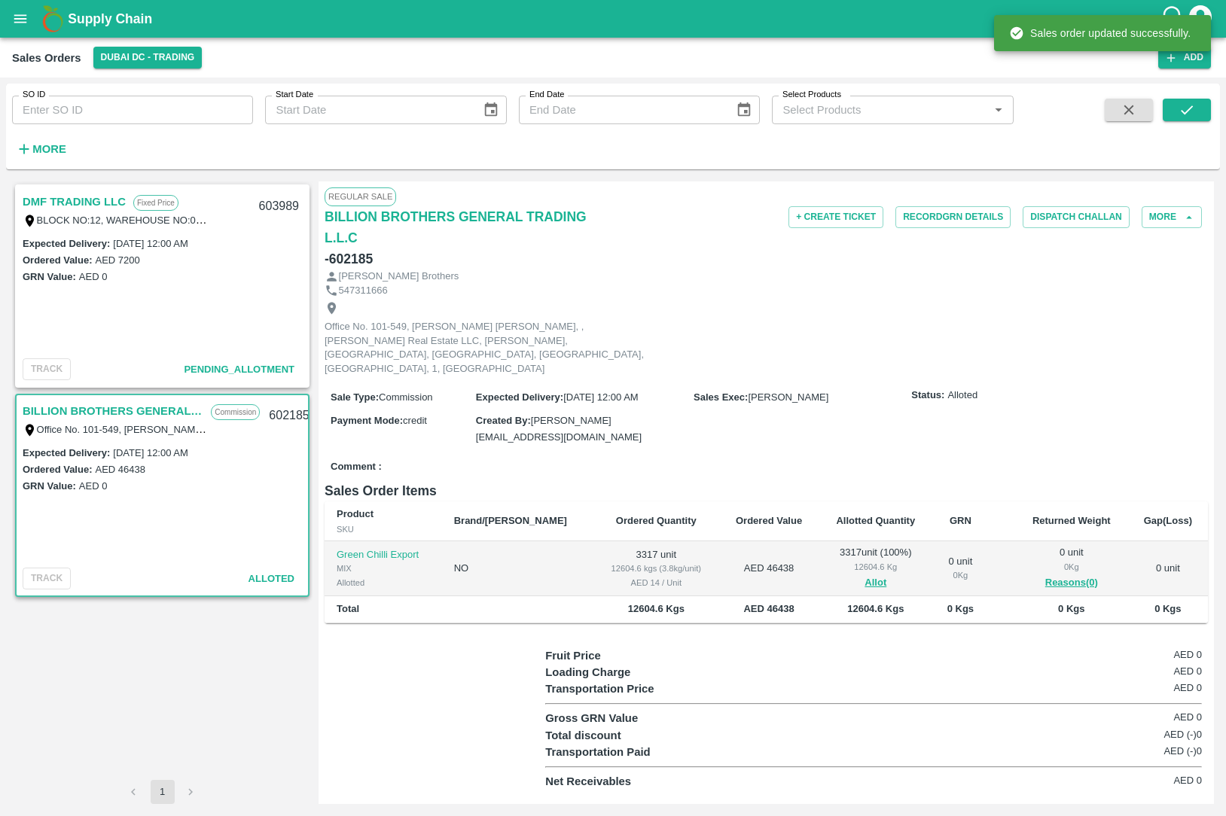
click at [130, 204] on div "DMF TRADING LLC Fixed Price" at bounding box center [136, 202] width 227 height 20
click at [865, 575] on button "Allot" at bounding box center [876, 583] width 22 height 17
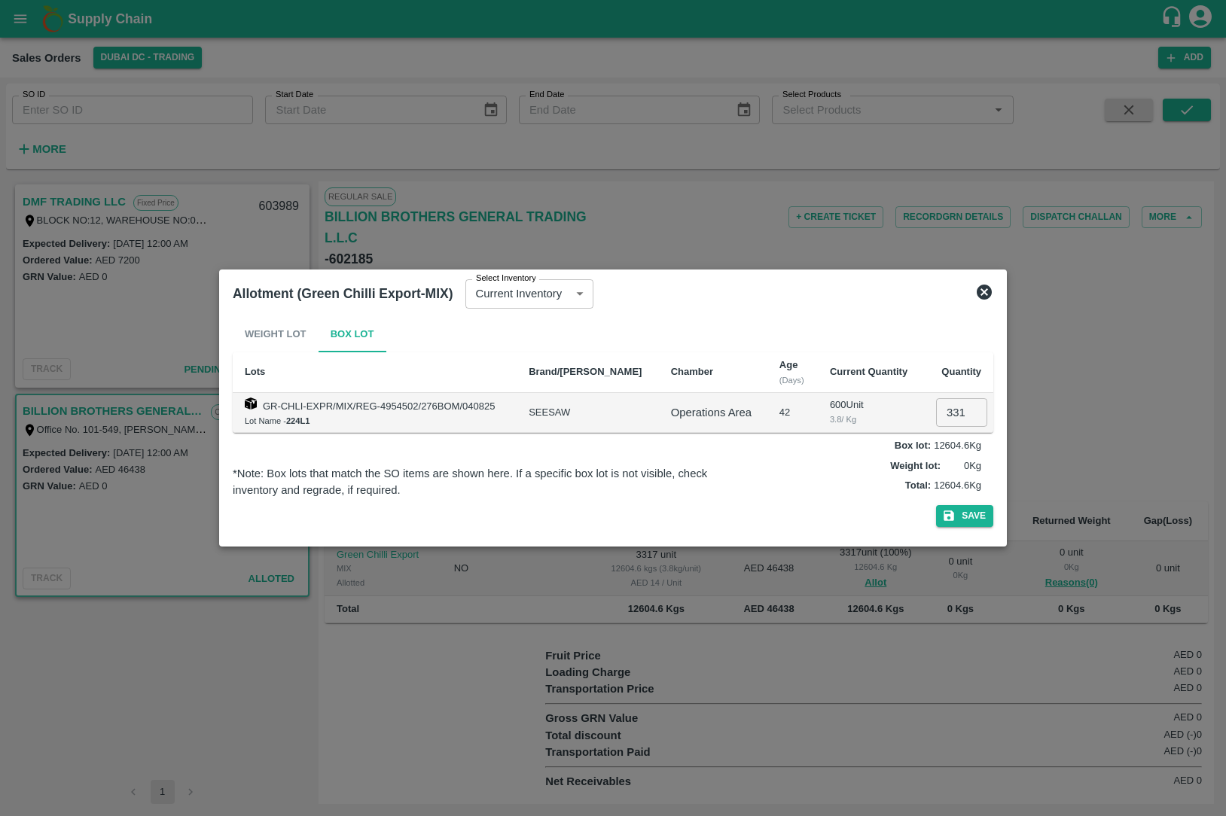
click at [843, 639] on div at bounding box center [613, 408] width 1226 height 816
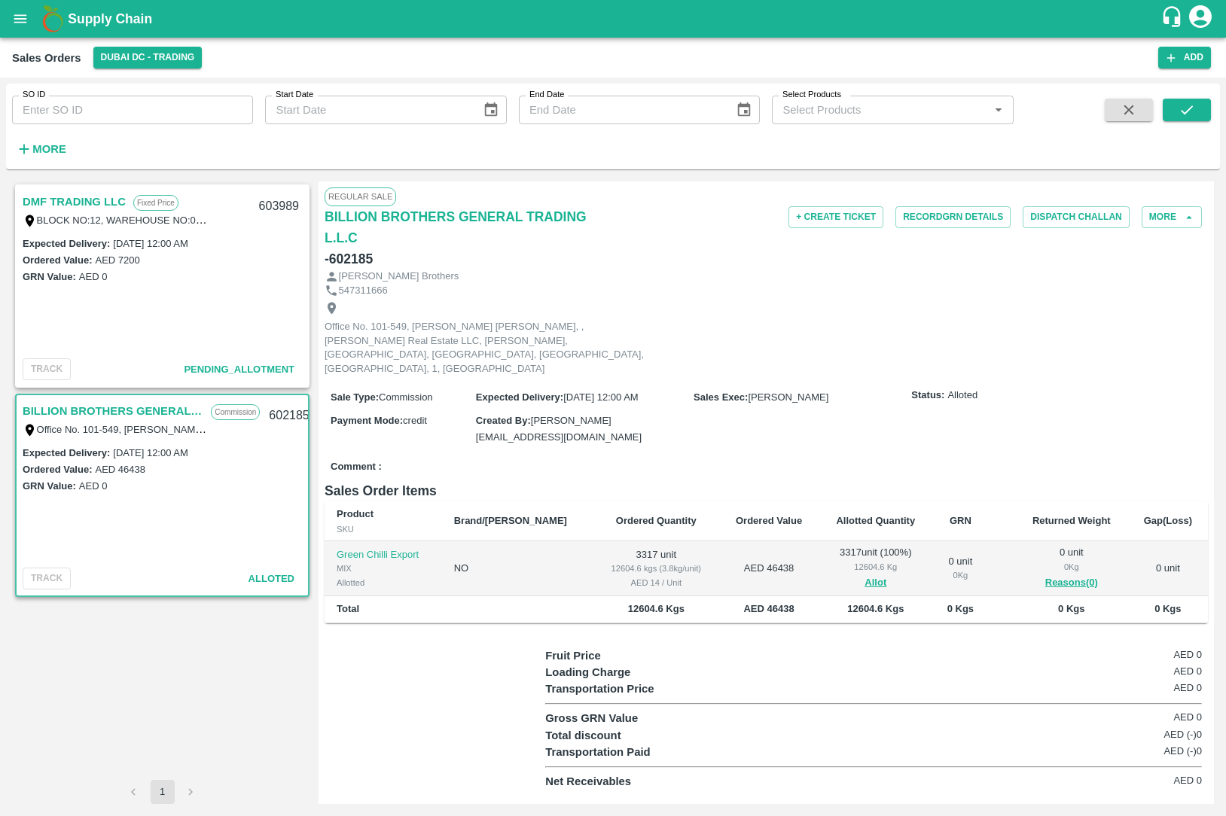
click at [81, 206] on link "DMF TRADING LLC" at bounding box center [74, 202] width 103 height 20
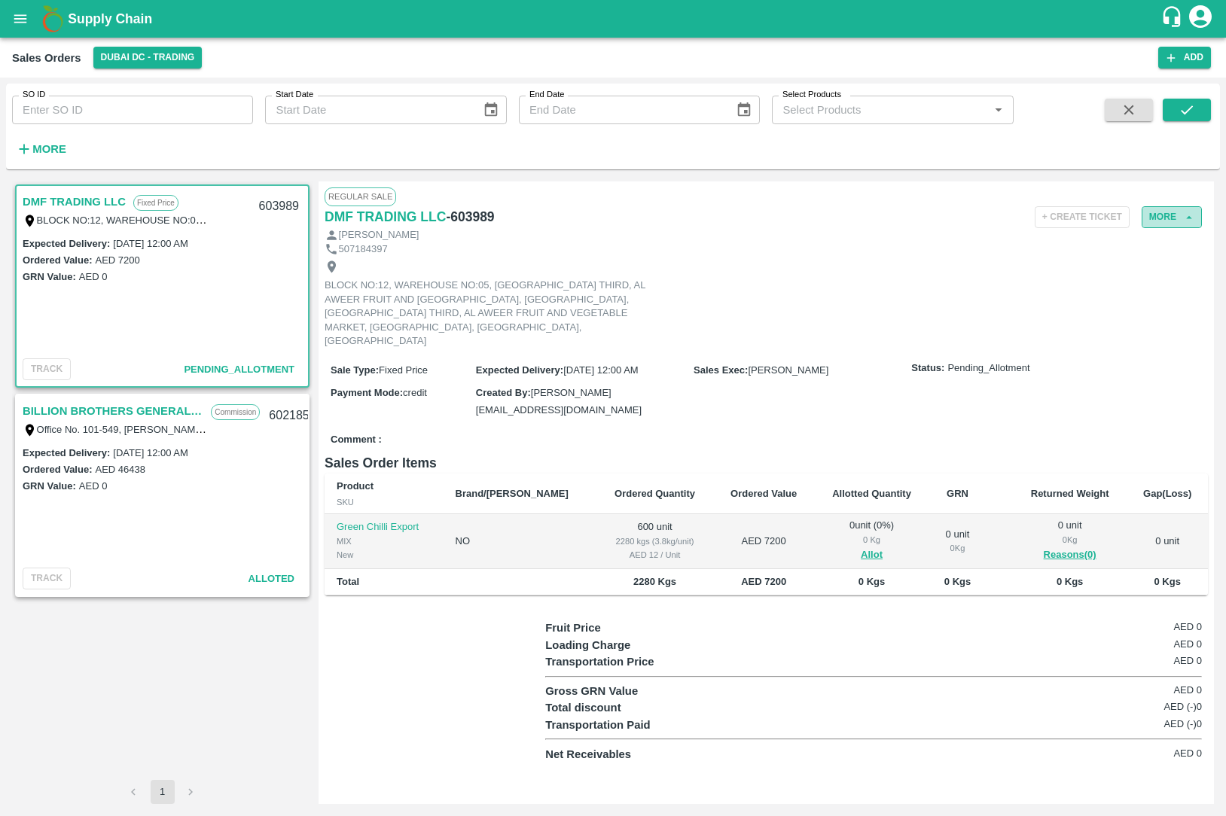
click at [1157, 209] on button "More" at bounding box center [1172, 217] width 60 height 22
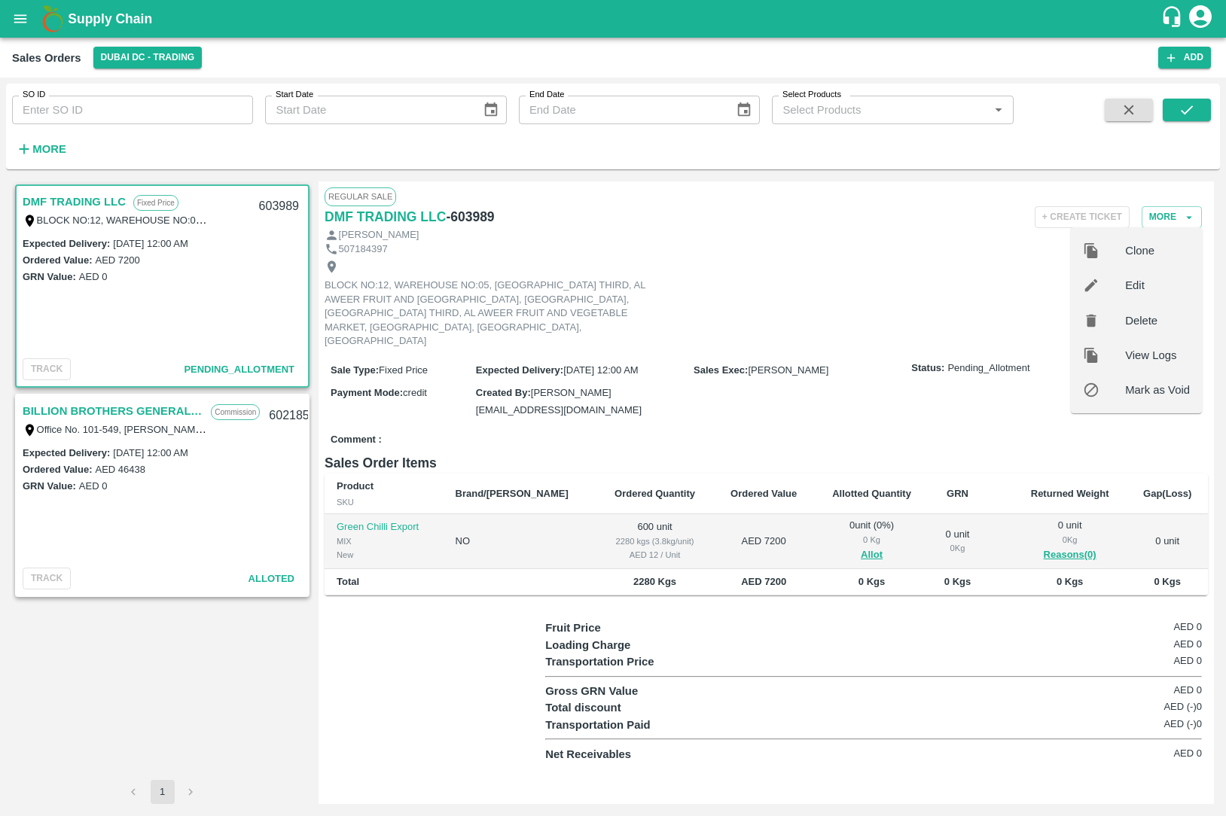
click at [1115, 283] on div at bounding box center [1104, 285] width 42 height 17
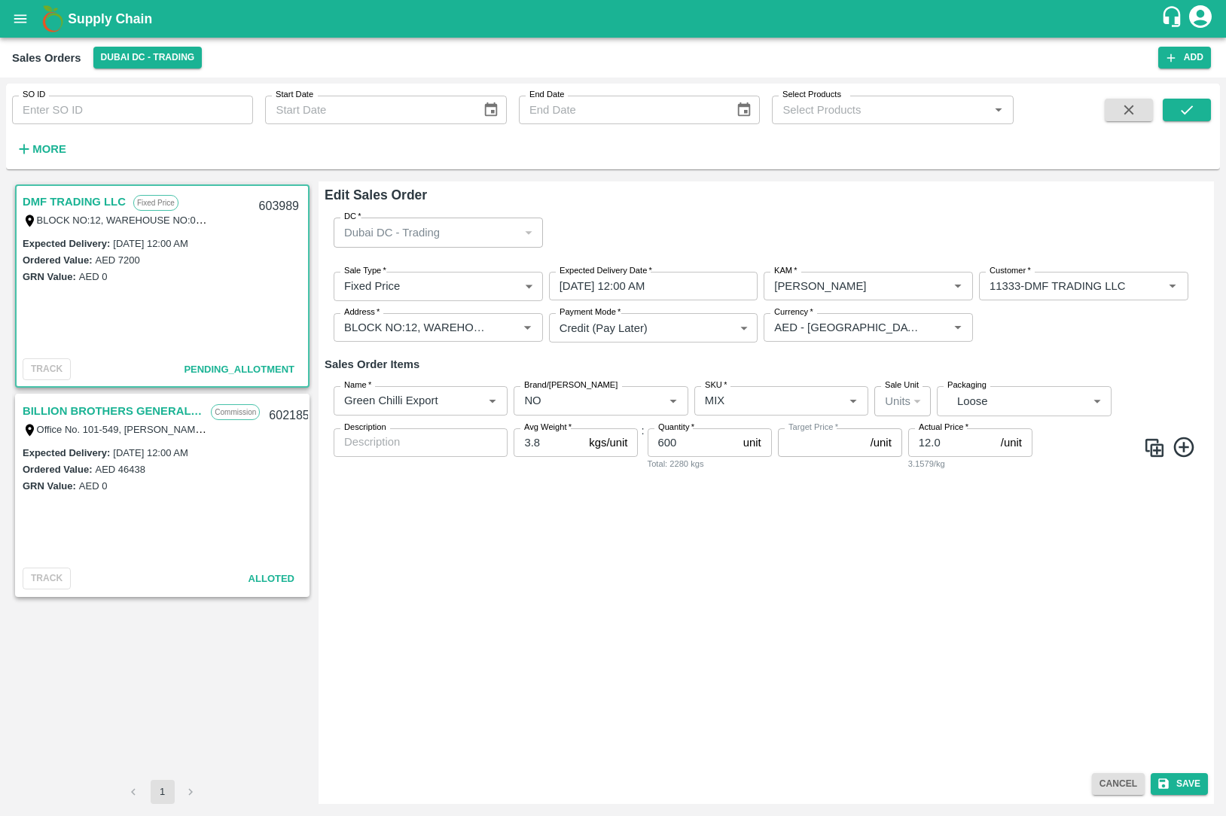
type input "NA"
click at [1030, 401] on body "Supply Chain Sales Orders Dubai DC - Trading Add SO ID SO ID Start Date Start D…" at bounding box center [613, 408] width 1226 height 816
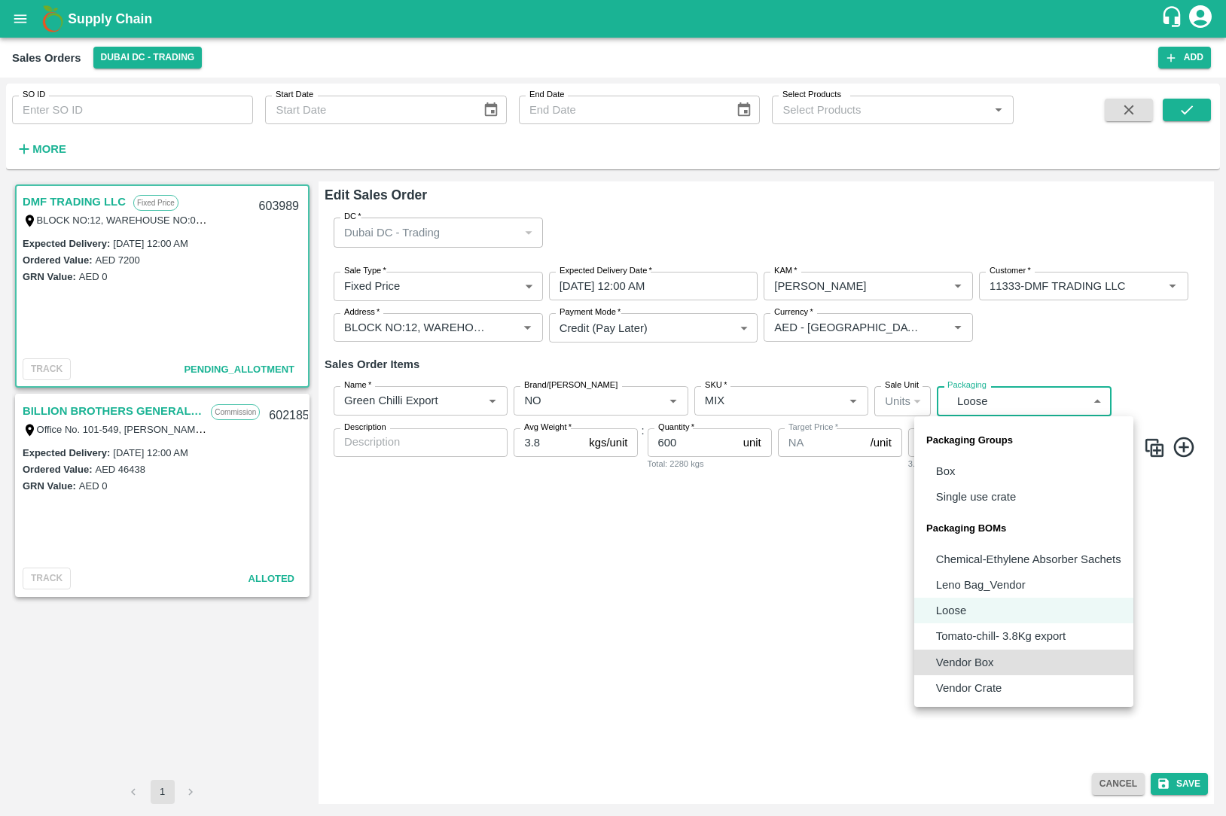
type input "BOM/276"
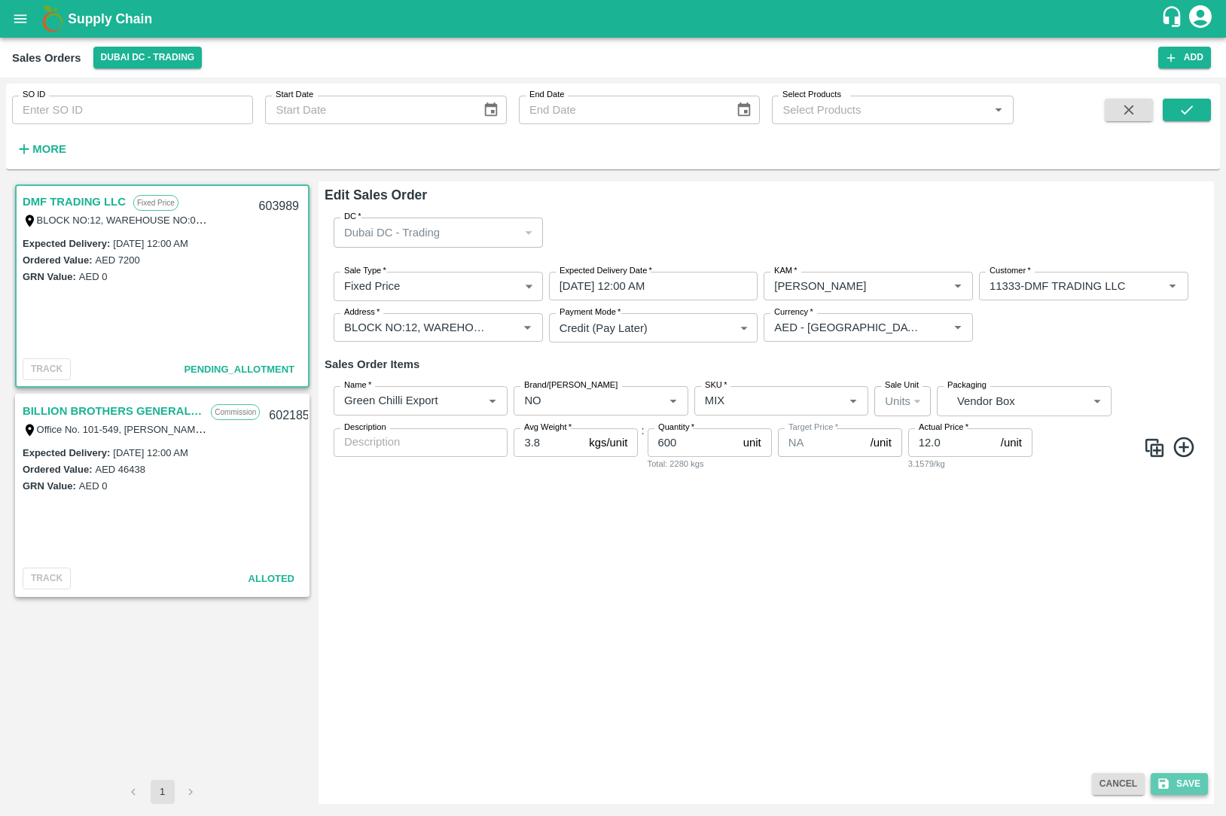
click at [1184, 794] on button "Save" at bounding box center [1179, 785] width 57 height 22
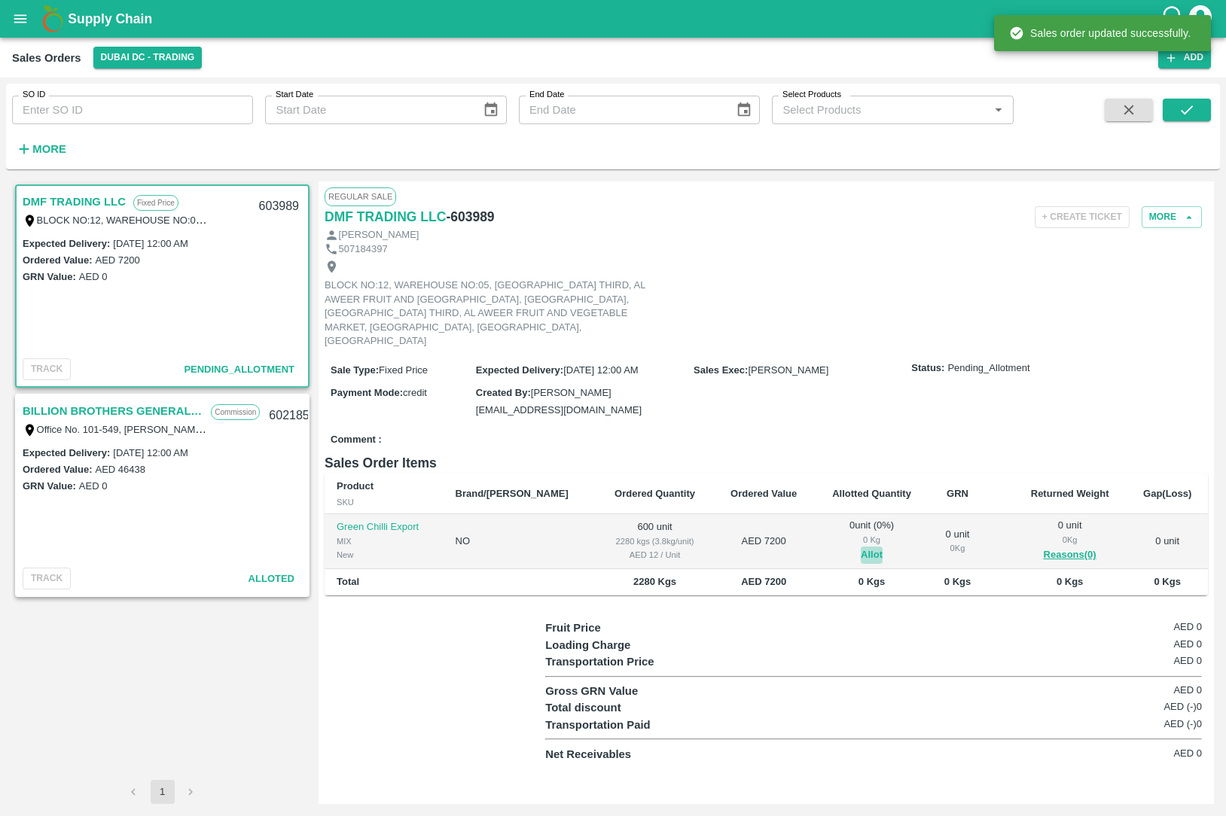
click at [861, 547] on button "Allot" at bounding box center [872, 555] width 22 height 17
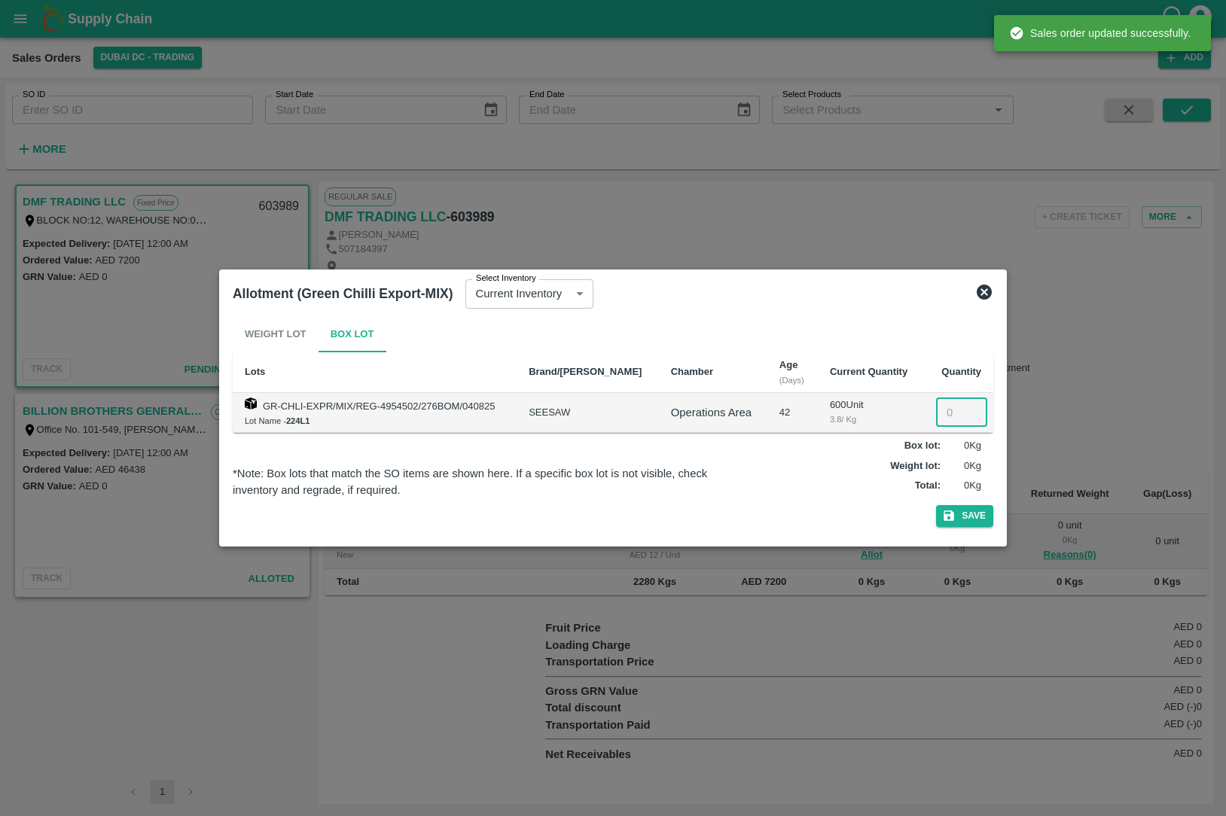
click at [937, 407] on input "number" at bounding box center [961, 412] width 51 height 29
type input "600"
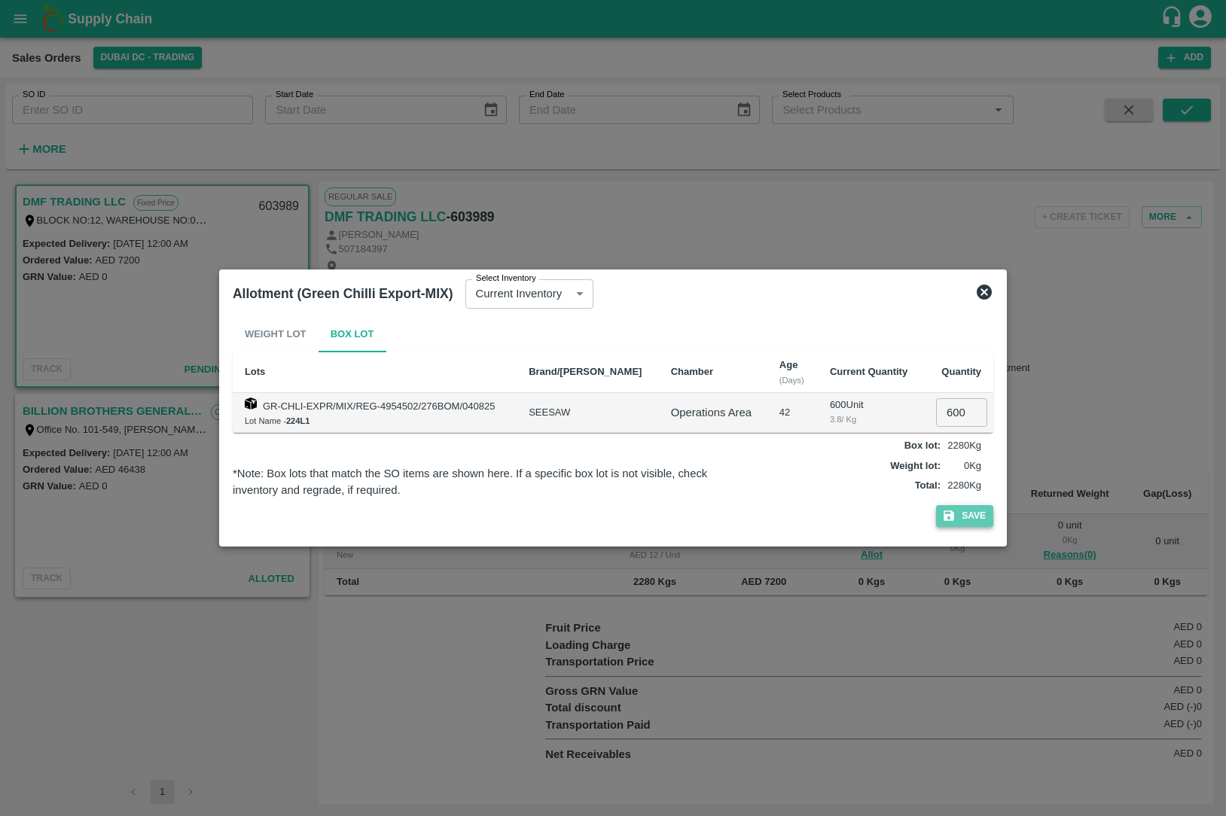
click at [964, 514] on button "Save" at bounding box center [964, 516] width 57 height 22
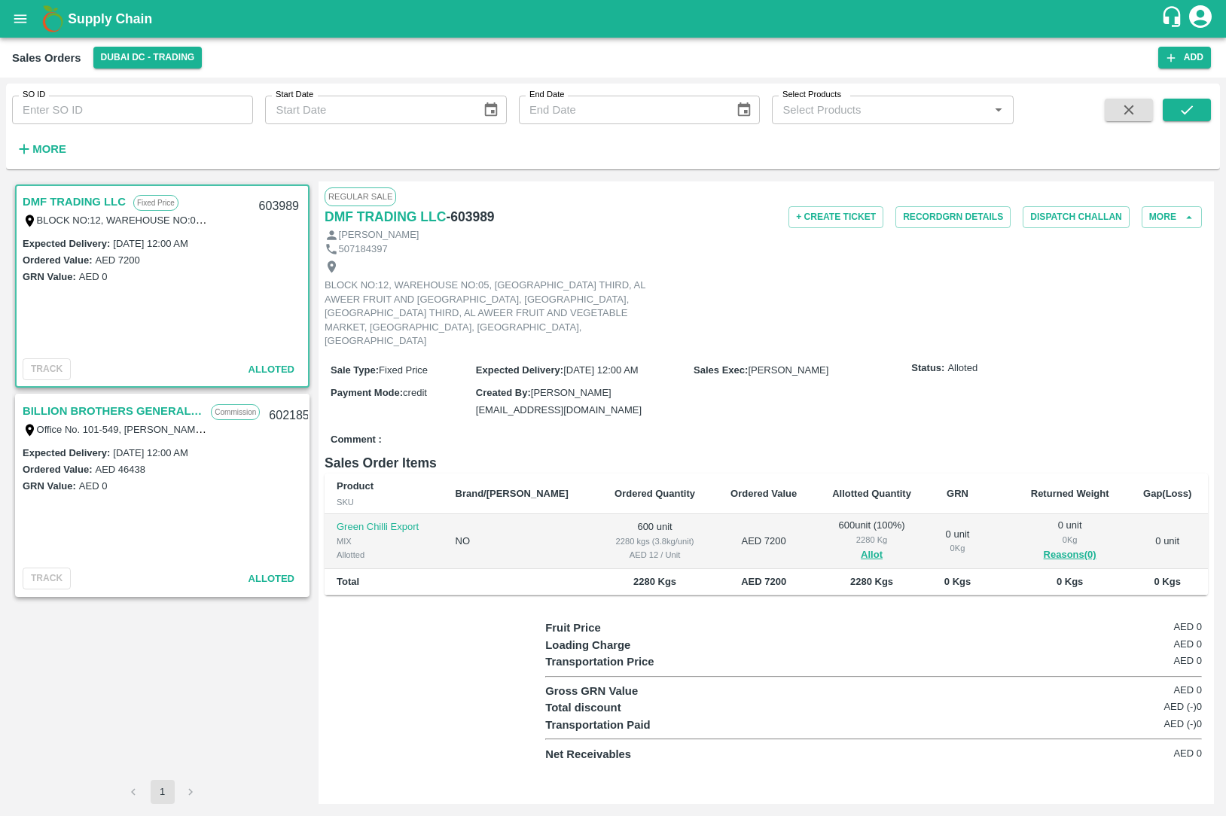
click at [94, 417] on link "BILLION BROTHERS GENERAL TRADING L.L.C" at bounding box center [113, 411] width 181 height 20
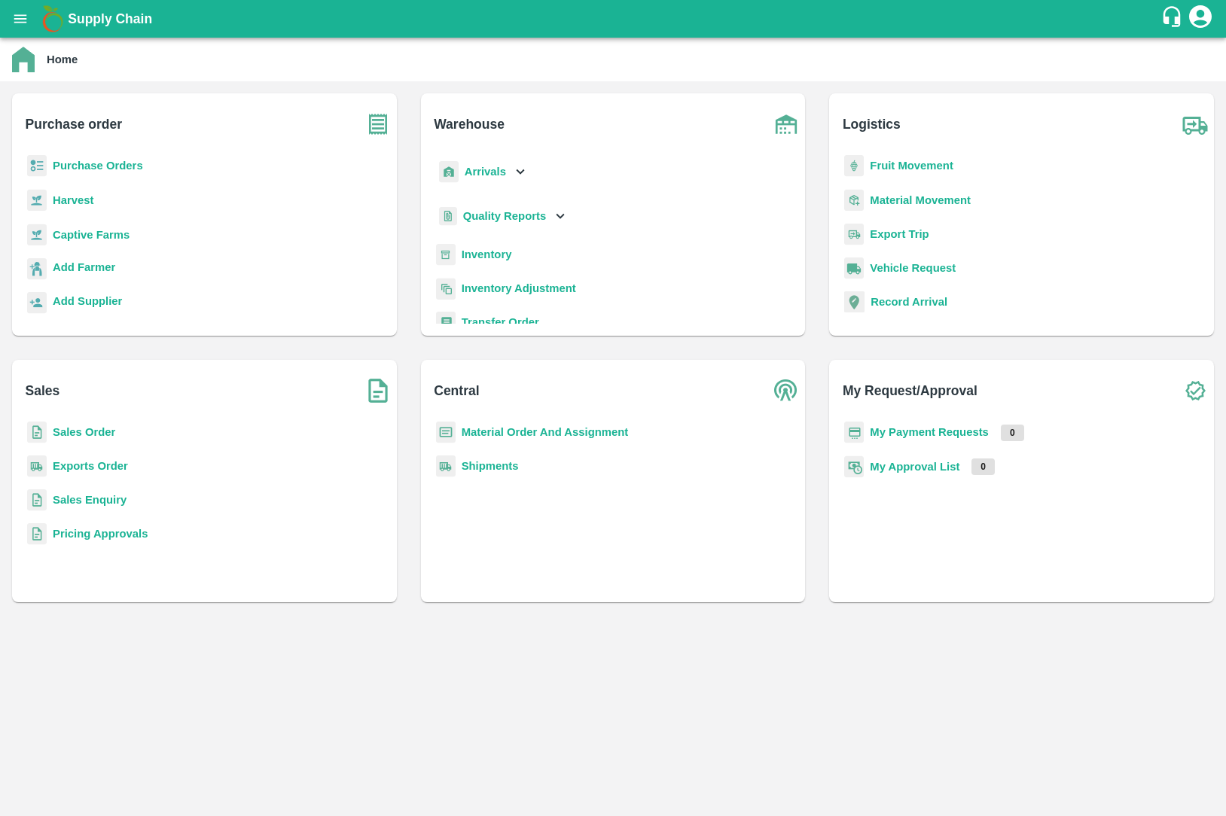
click at [92, 465] on b "Exports Order" at bounding box center [90, 466] width 75 height 12
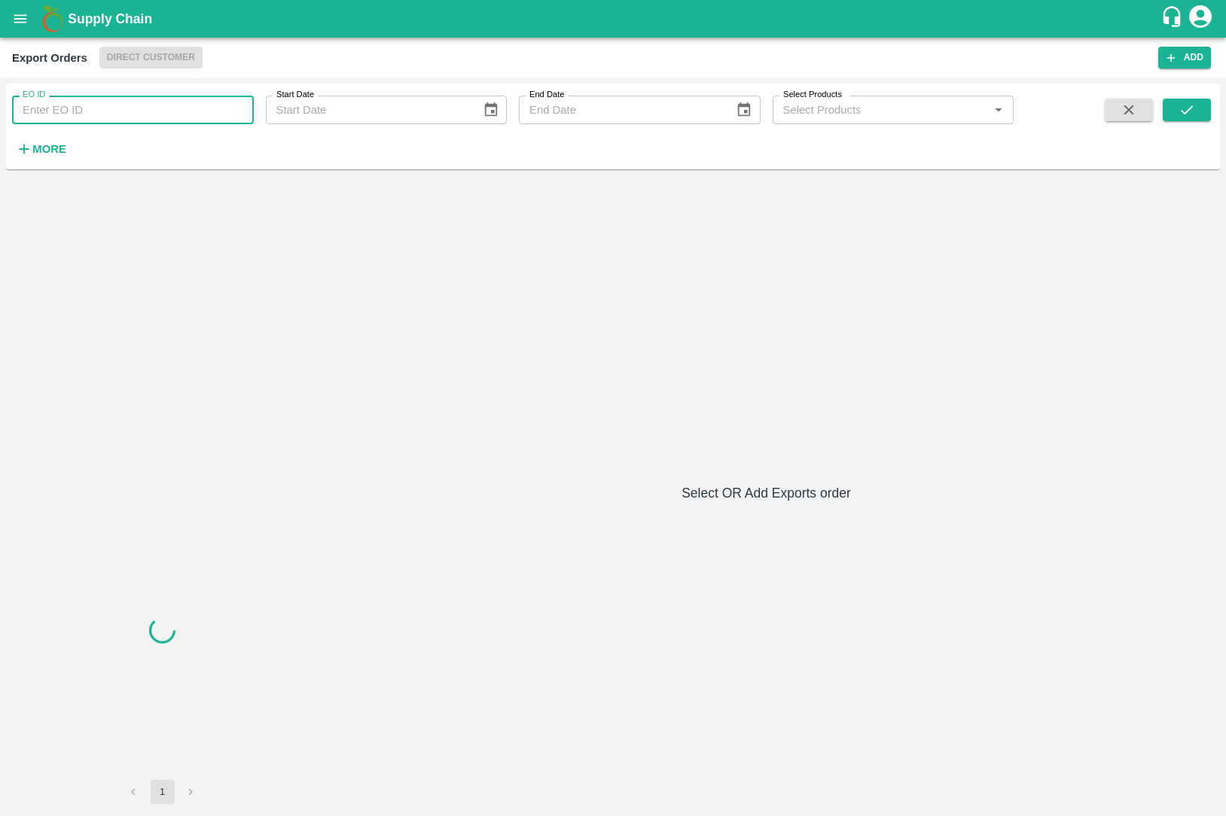
click at [154, 111] on input "EO ID" at bounding box center [133, 110] width 242 height 29
type input "509"
click at [1184, 102] on icon "submit" at bounding box center [1187, 110] width 17 height 17
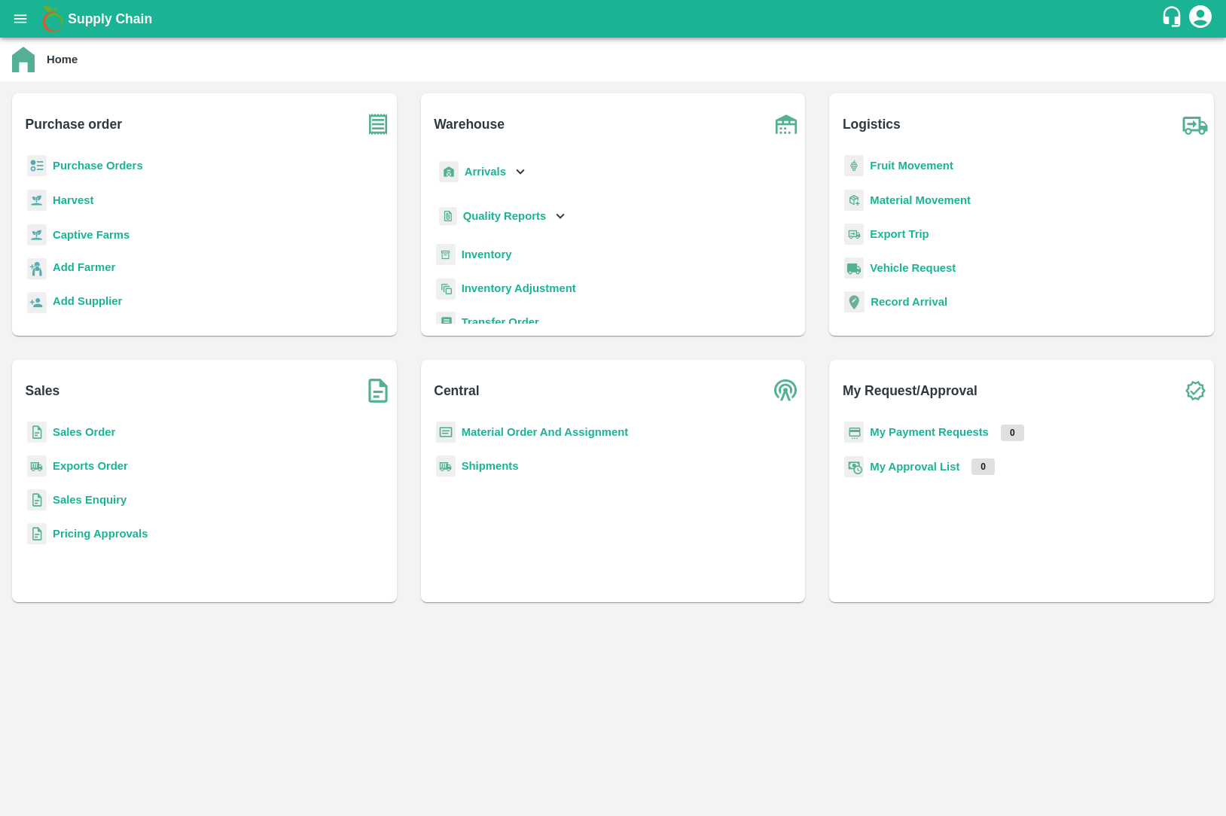
click at [94, 435] on b "Sales Order" at bounding box center [84, 432] width 63 height 12
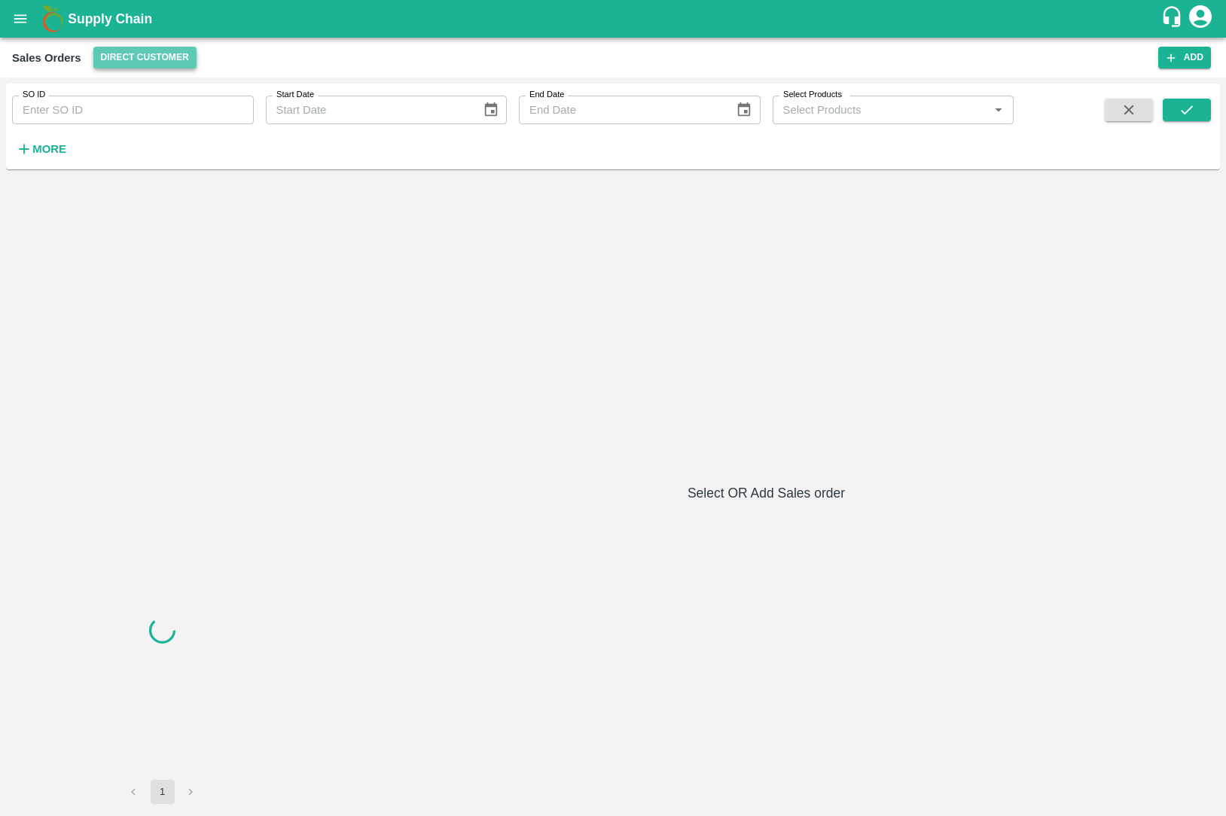
click at [166, 65] on button "Direct Customer" at bounding box center [144, 58] width 103 height 22
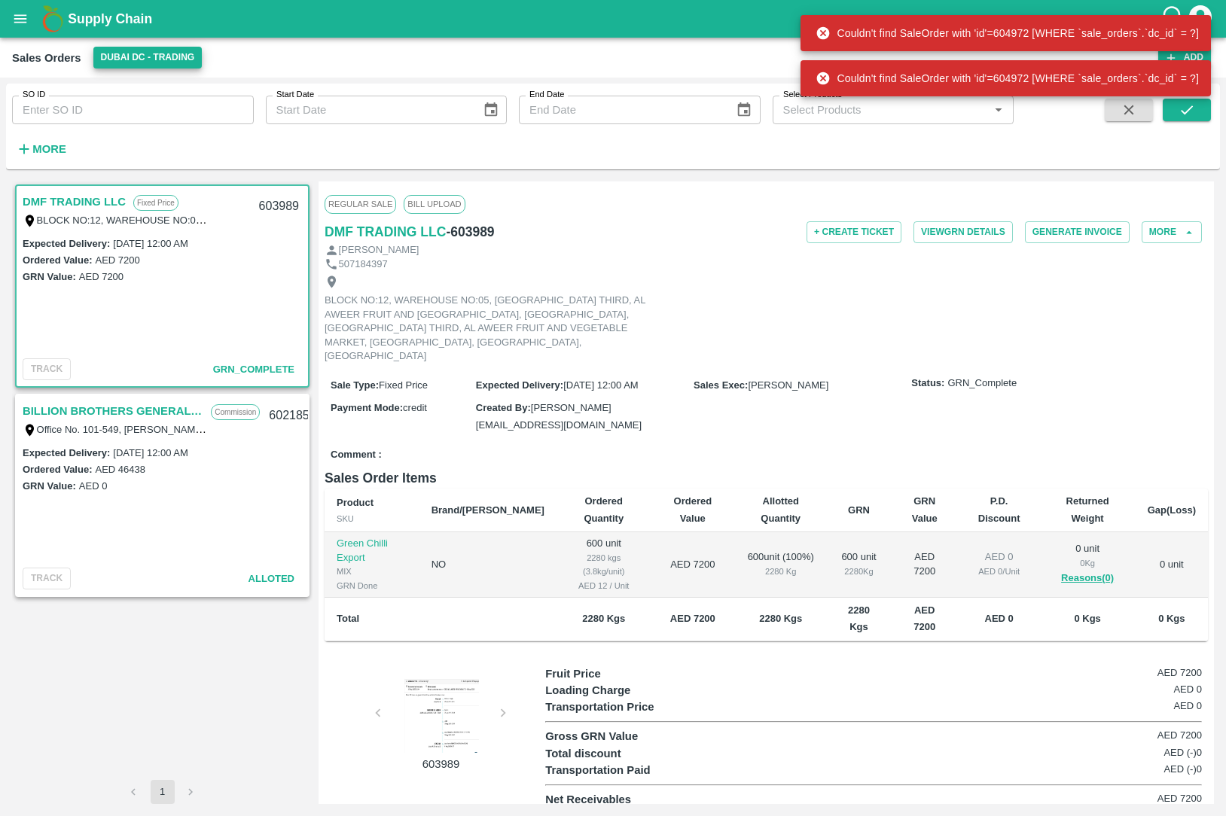
click at [90, 419] on link "BILLION BROTHERS GENERAL TRADING L.L.C" at bounding box center [113, 411] width 181 height 20
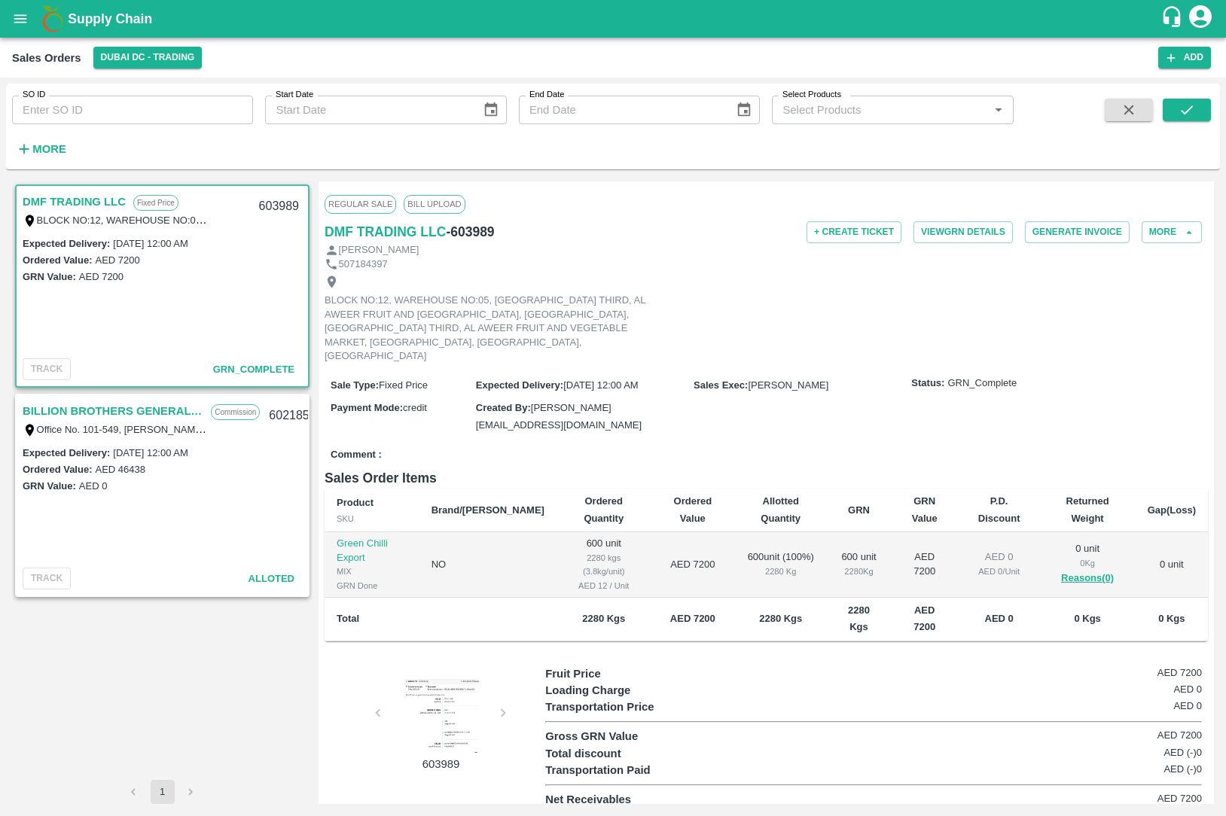
click at [66, 200] on link "DMF TRADING LLC" at bounding box center [74, 202] width 103 height 20
click at [432, 685] on div at bounding box center [441, 715] width 113 height 75
click at [121, 415] on link "BILLION BROTHERS GENERAL TRADING L.L.C" at bounding box center [113, 411] width 181 height 20
